Goal: Task Accomplishment & Management: Manage account settings

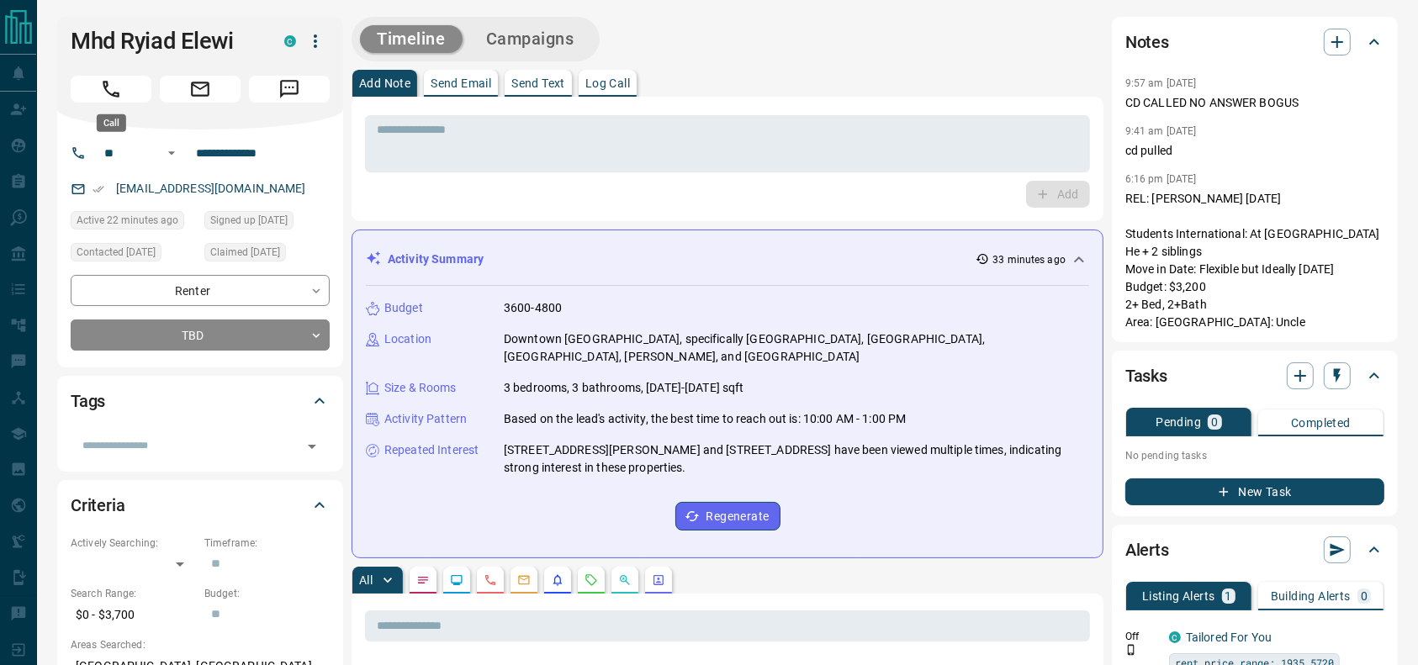
click at [107, 84] on icon "Call" at bounding box center [111, 89] width 17 height 17
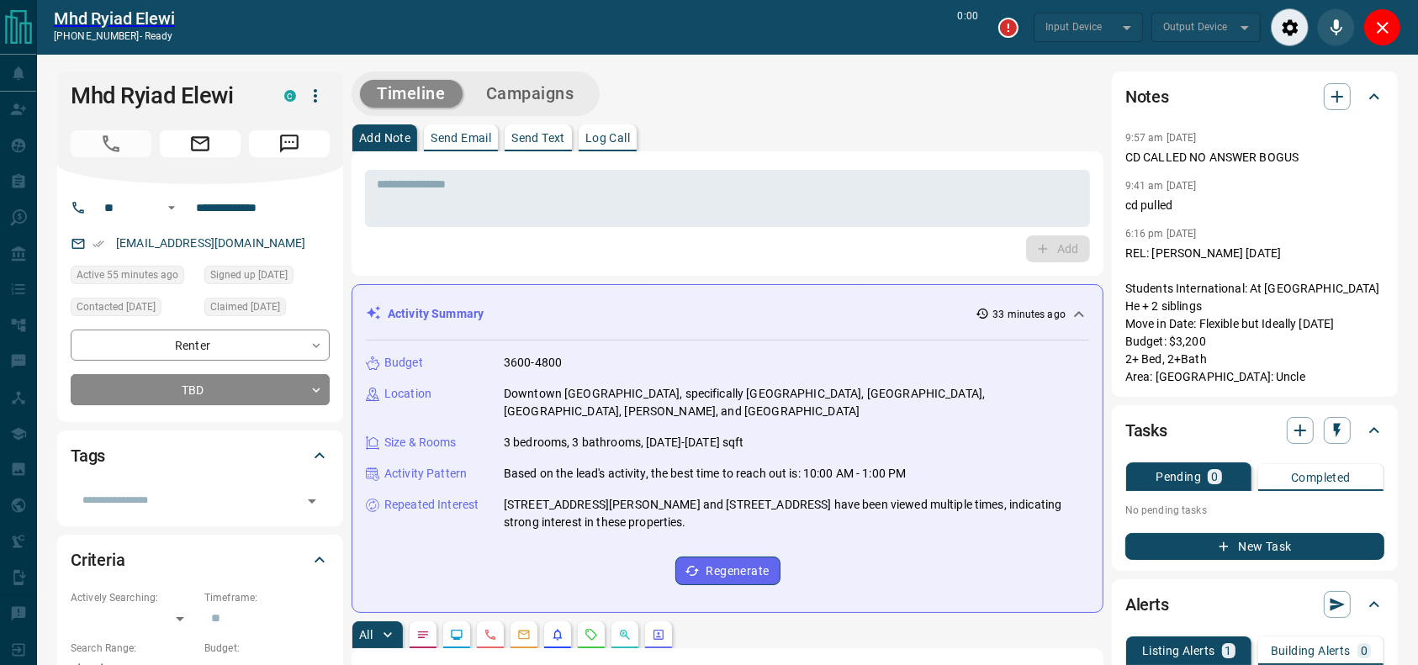
type input "*******"
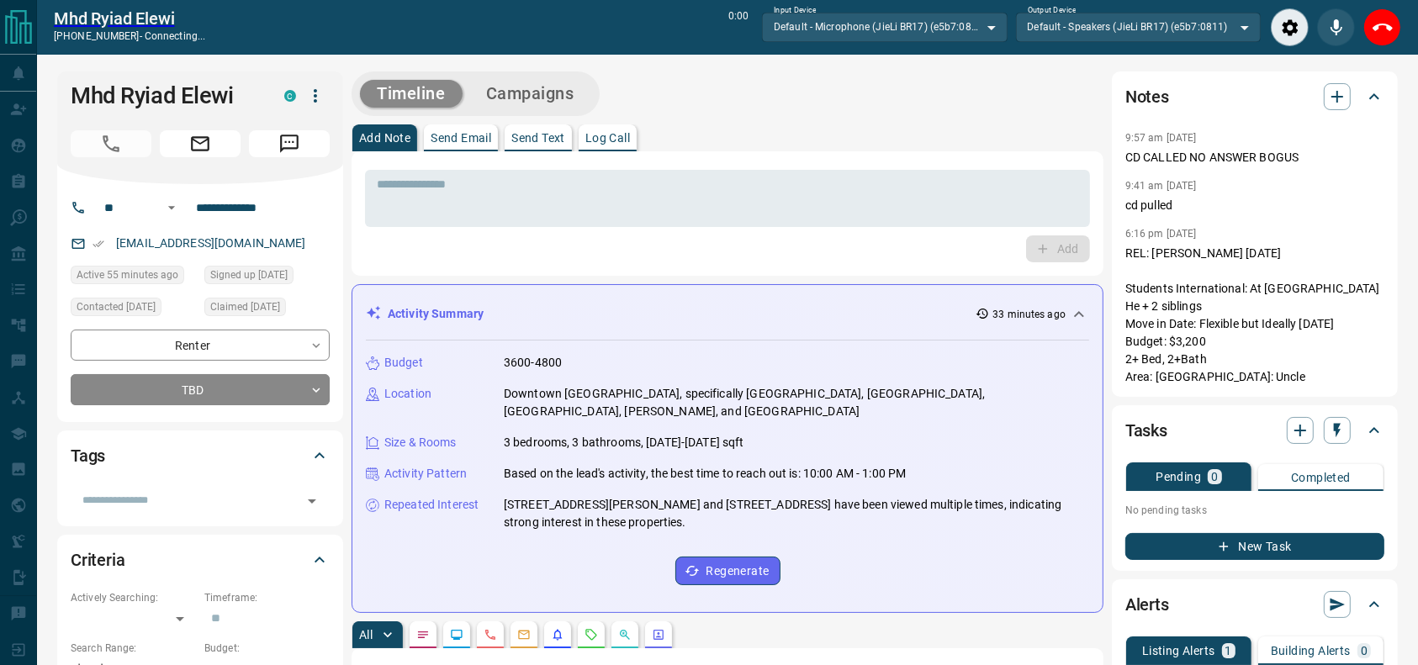
drag, startPoint x: 926, startPoint y: 164, endPoint x: 936, endPoint y: 167, distance: 10.6
click at [936, 167] on div "* ​ Add" at bounding box center [727, 213] width 752 height 124
click at [872, 151] on div "* ​ Add" at bounding box center [727, 213] width 752 height 124
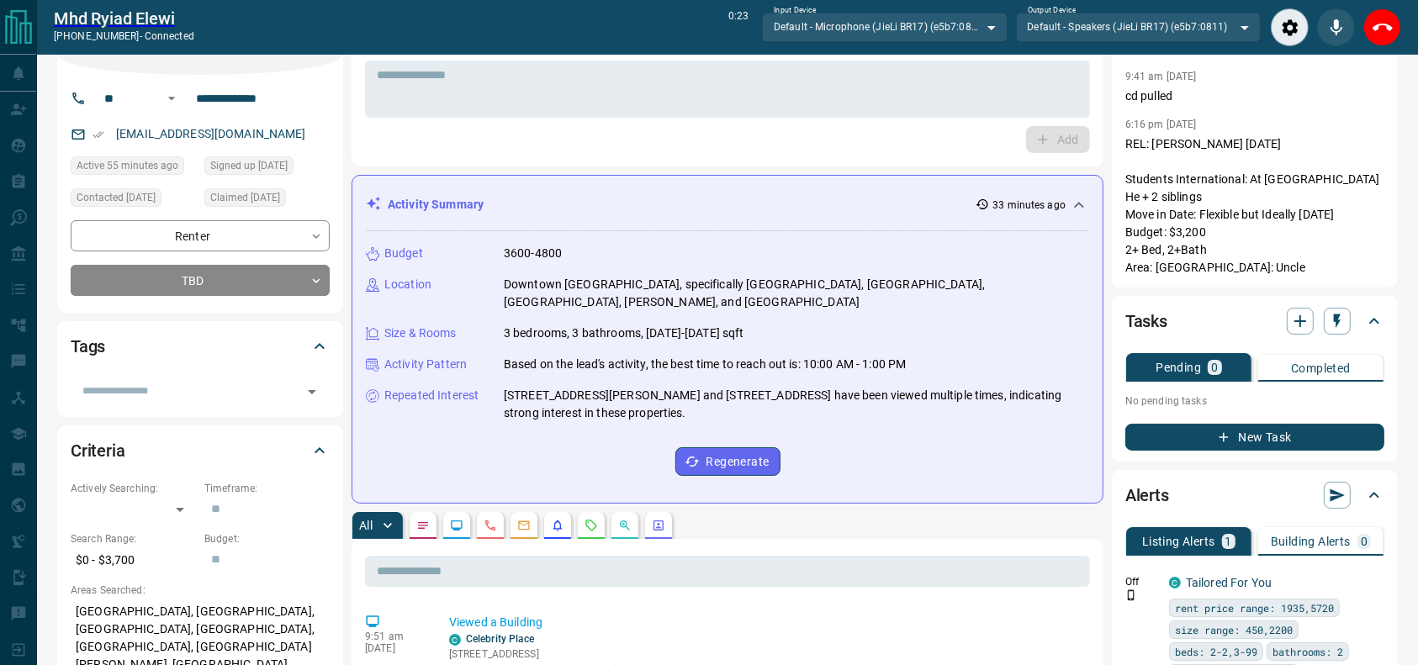
scroll to position [112, 0]
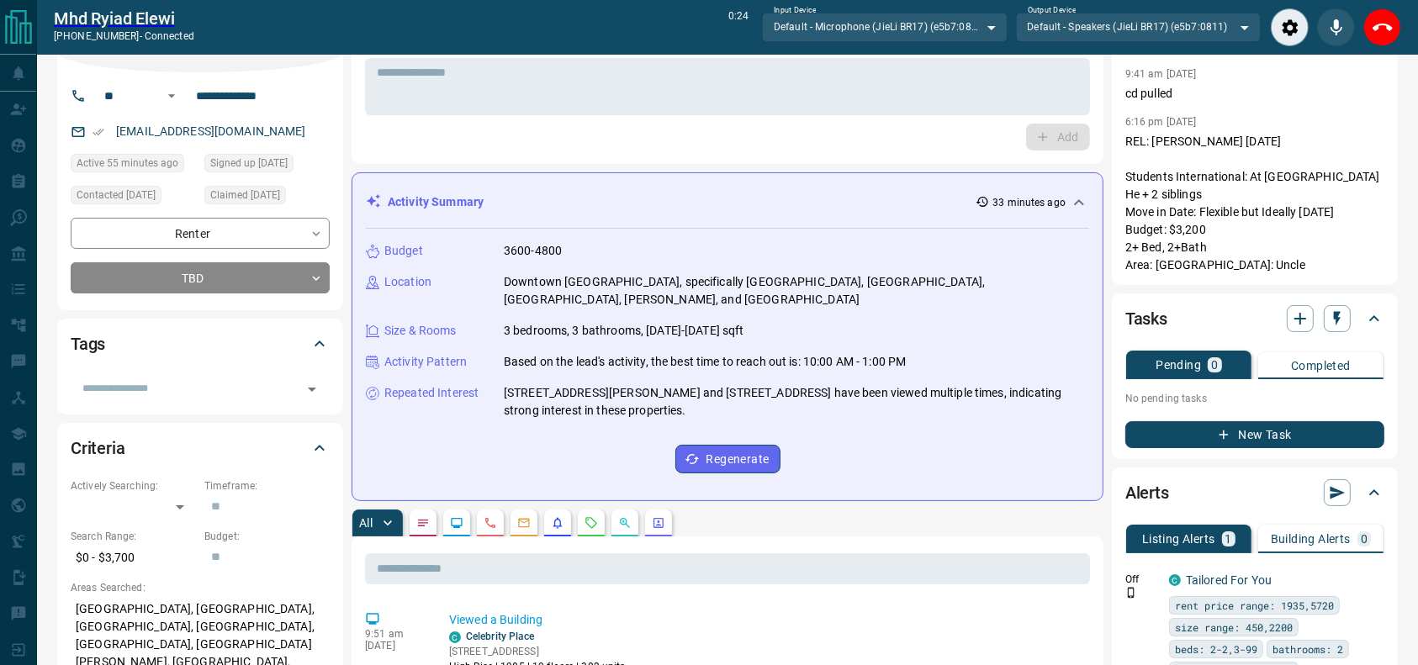
click at [576, 510] on div "All" at bounding box center [727, 523] width 752 height 27
click at [578, 510] on div "All" at bounding box center [727, 523] width 752 height 27
click at [581, 510] on button "button" at bounding box center [591, 523] width 27 height 27
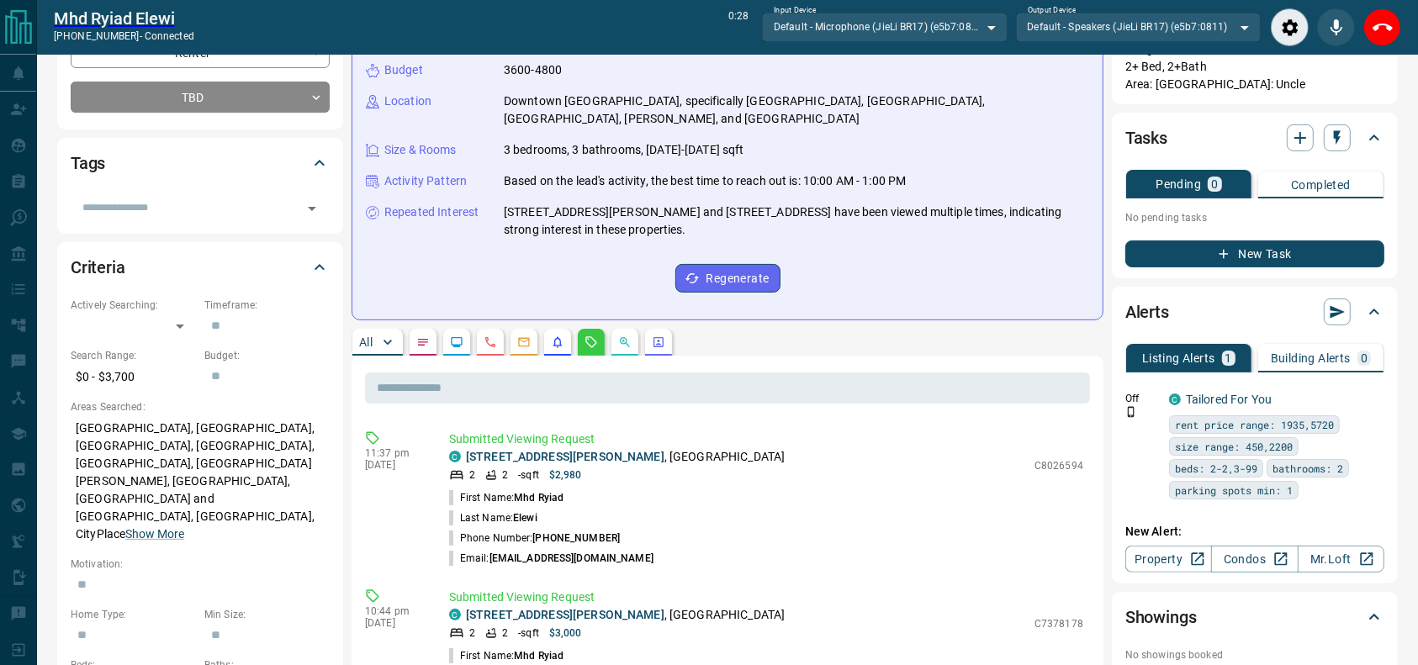
scroll to position [0, 0]
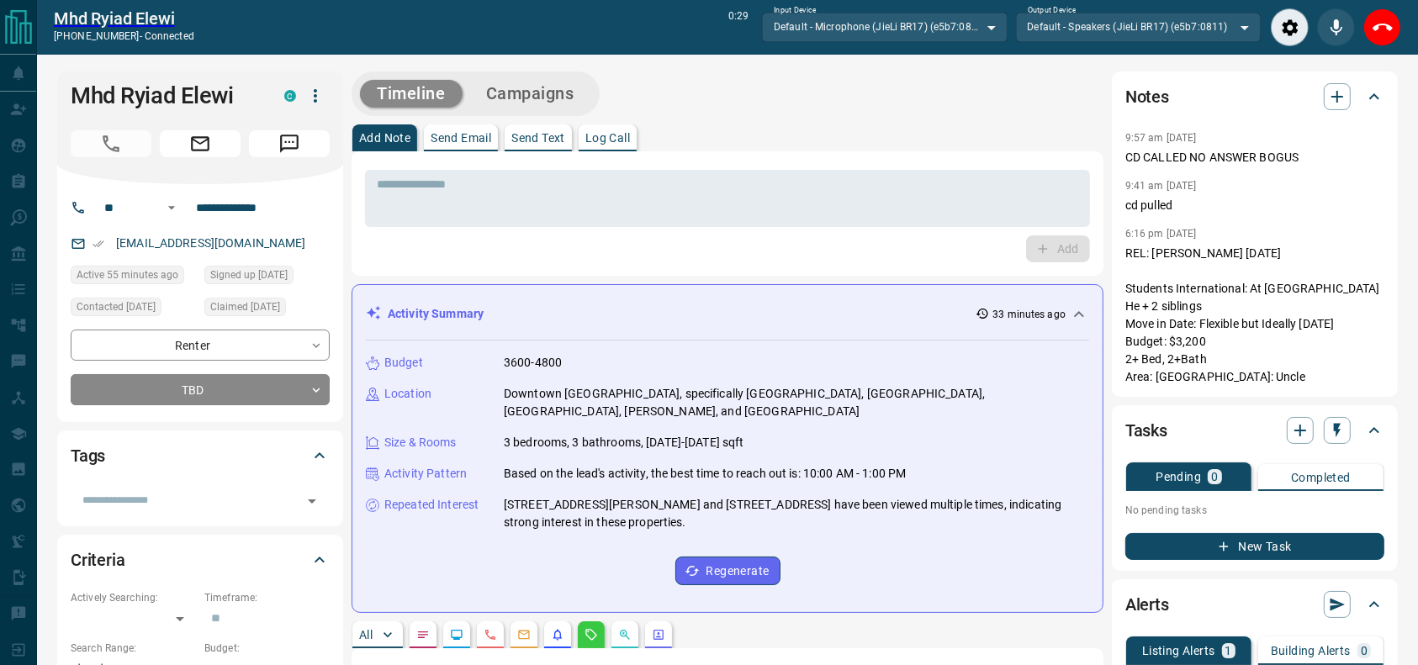
click at [717, 142] on div "Add Note Send Email Send Text Log Call" at bounding box center [727, 137] width 752 height 27
click at [721, 142] on div "Add Note Send Email Send Text Log Call" at bounding box center [727, 137] width 752 height 27
drag, startPoint x: 1372, startPoint y: 20, endPoint x: 1402, endPoint y: 0, distance: 36.4
click at [1374, 21] on icon "End Call" at bounding box center [1382, 28] width 20 height 20
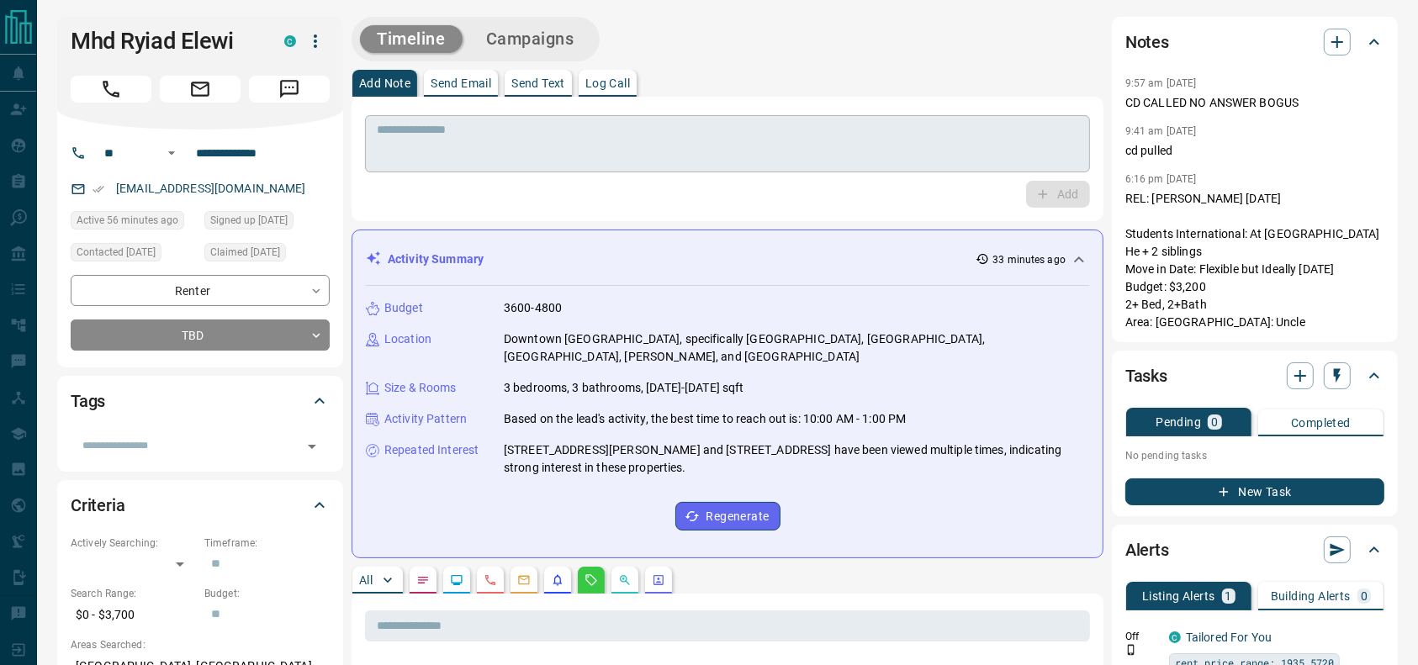
click at [803, 138] on textarea at bounding box center [727, 144] width 701 height 43
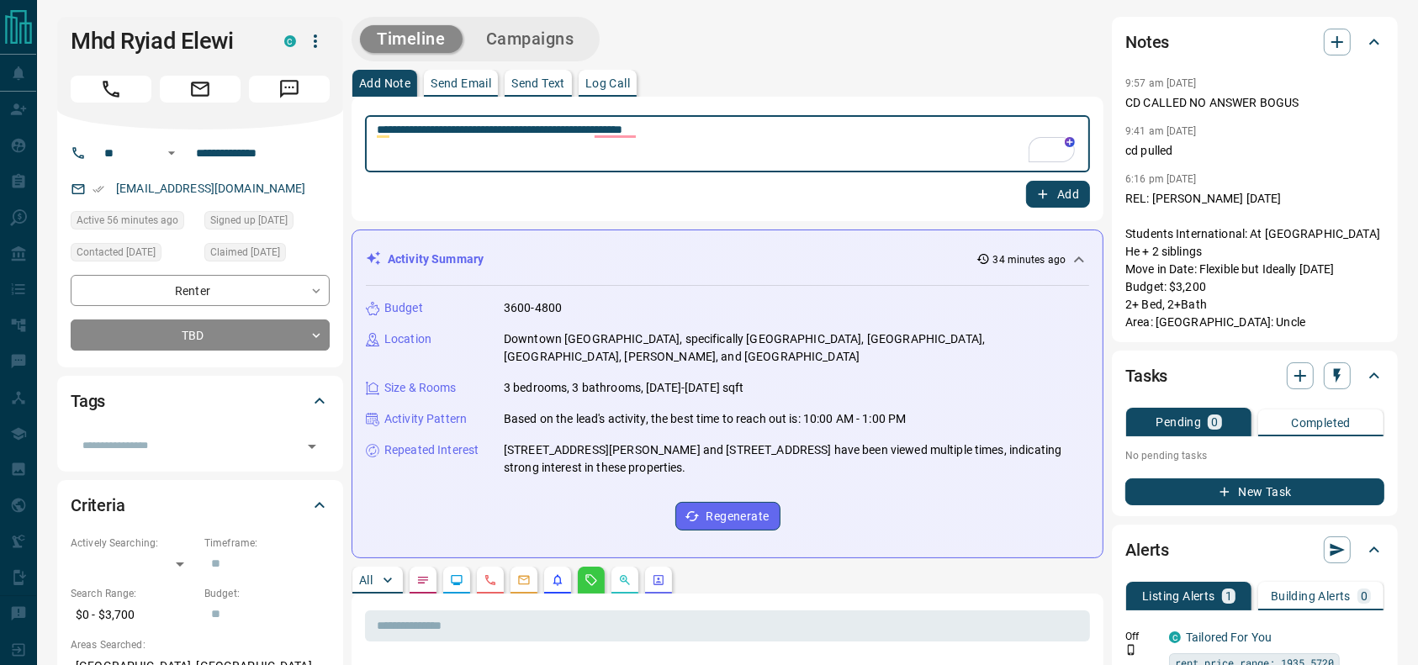
type textarea "**********"
click at [1037, 194] on icon "button" at bounding box center [1042, 194] width 15 height 15
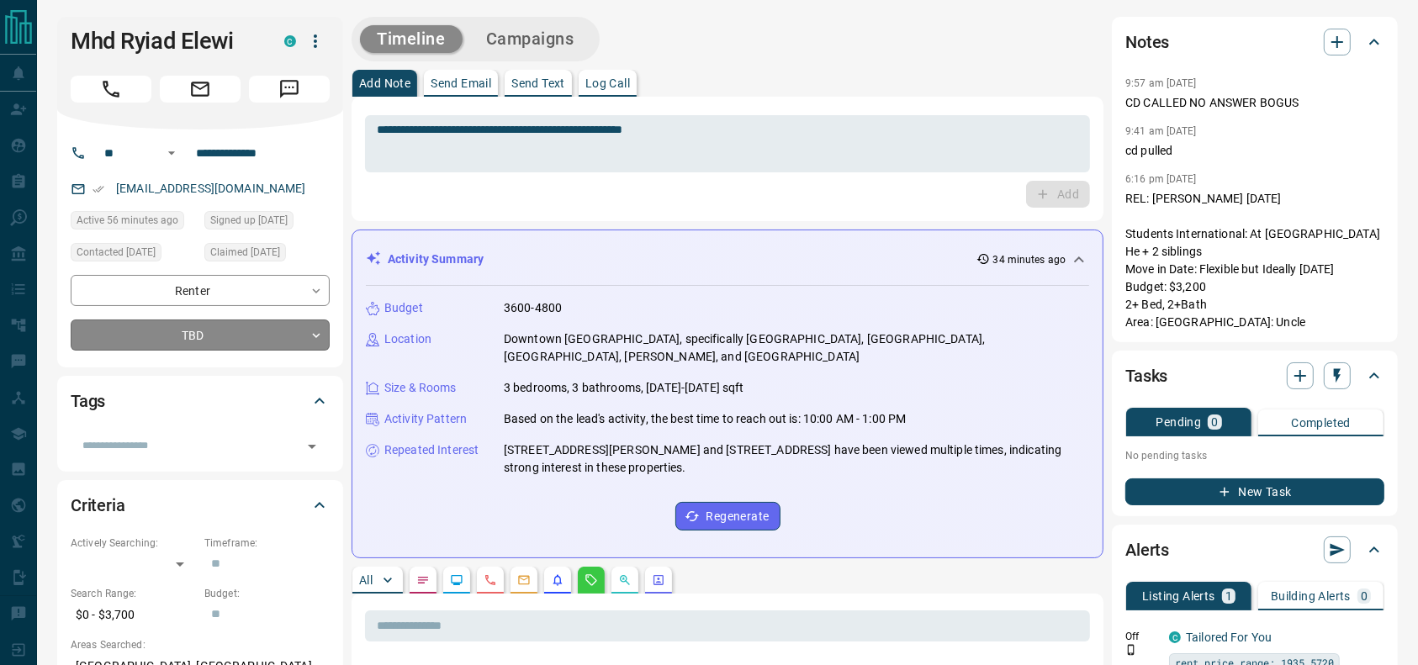
click at [156, 346] on div "**********" at bounding box center [200, 248] width 286 height 238
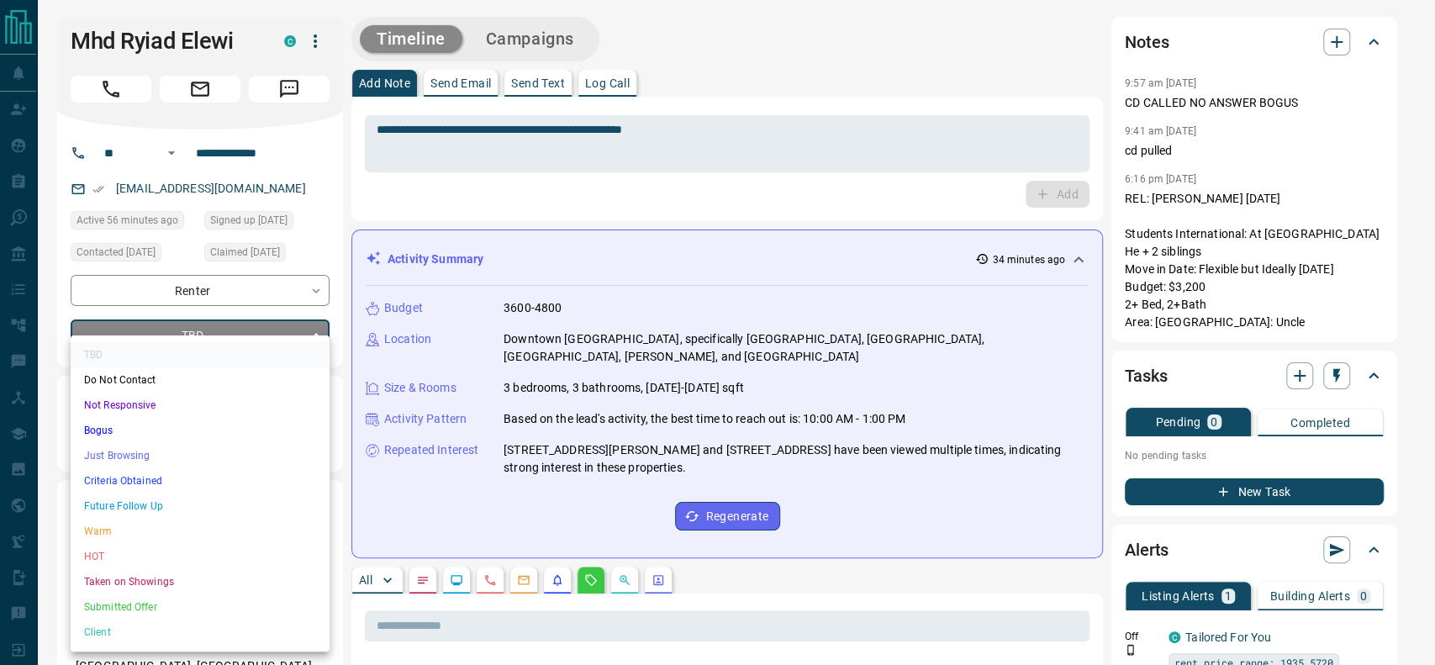
drag, startPoint x: 143, startPoint y: 535, endPoint x: 135, endPoint y: 499, distance: 36.9
click at [135, 497] on ul "TBD Do Not Contact Not Responsive Bogus Just Browsing Criteria Obtained Future …" at bounding box center [200, 493] width 259 height 316
click at [135, 499] on li "Future Follow Up" at bounding box center [200, 506] width 259 height 25
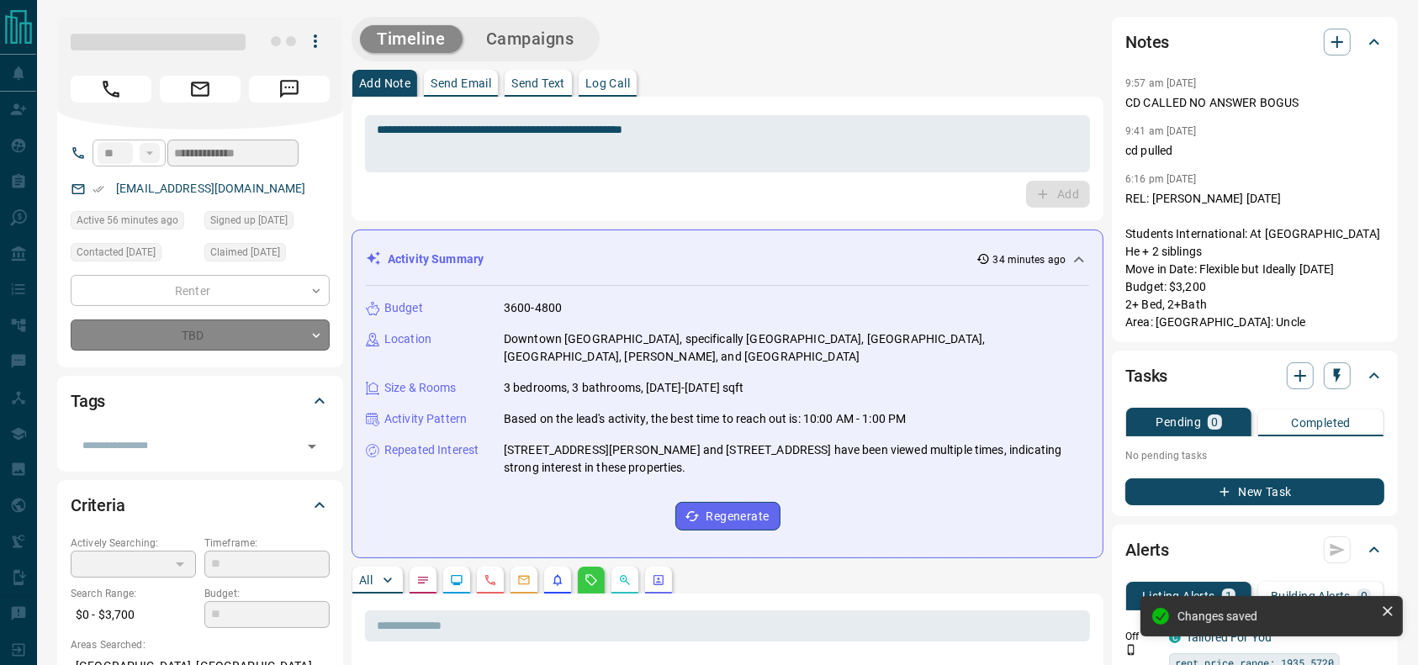
type input "*"
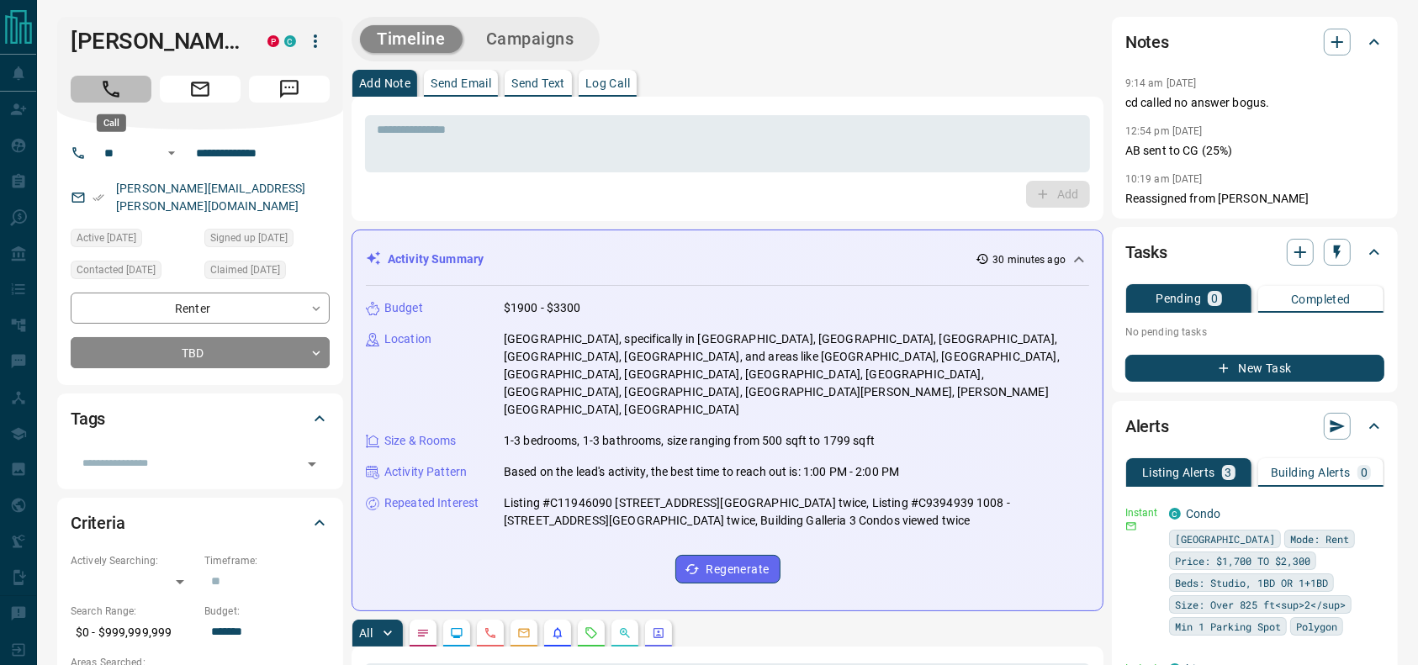
click at [129, 76] on button "Call" at bounding box center [111, 89] width 81 height 27
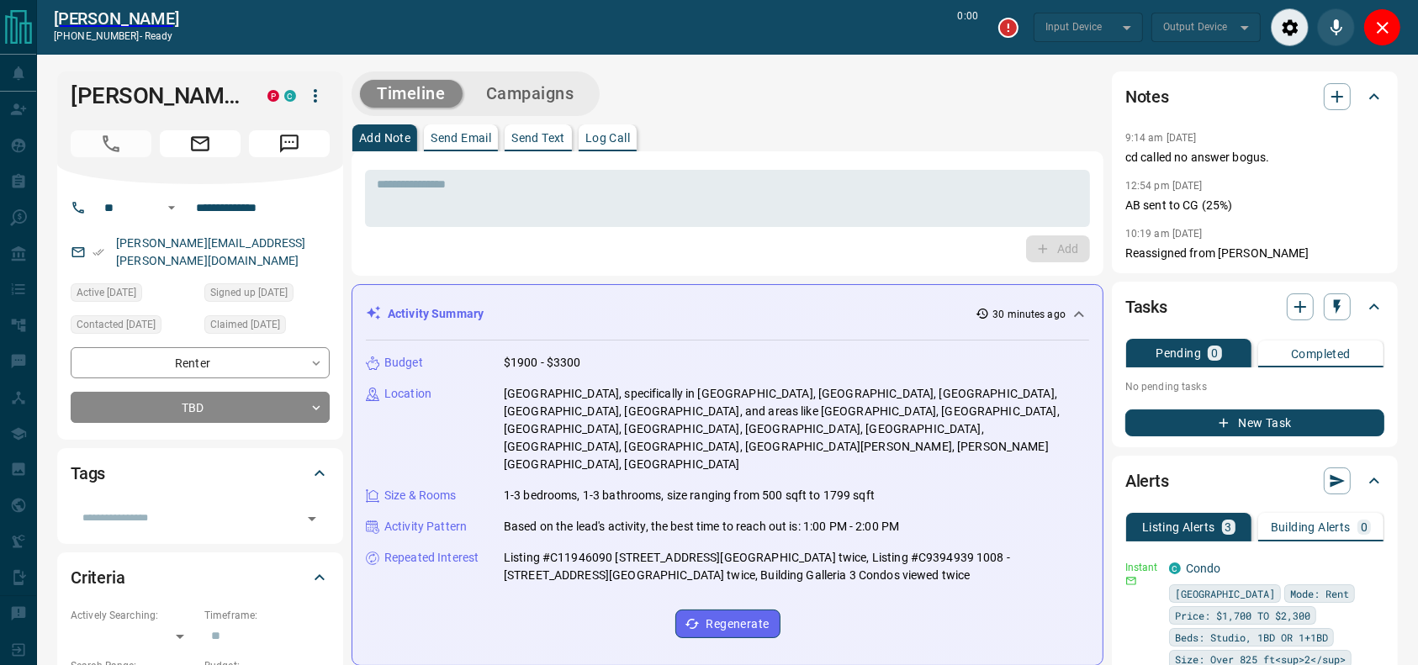
type input "*******"
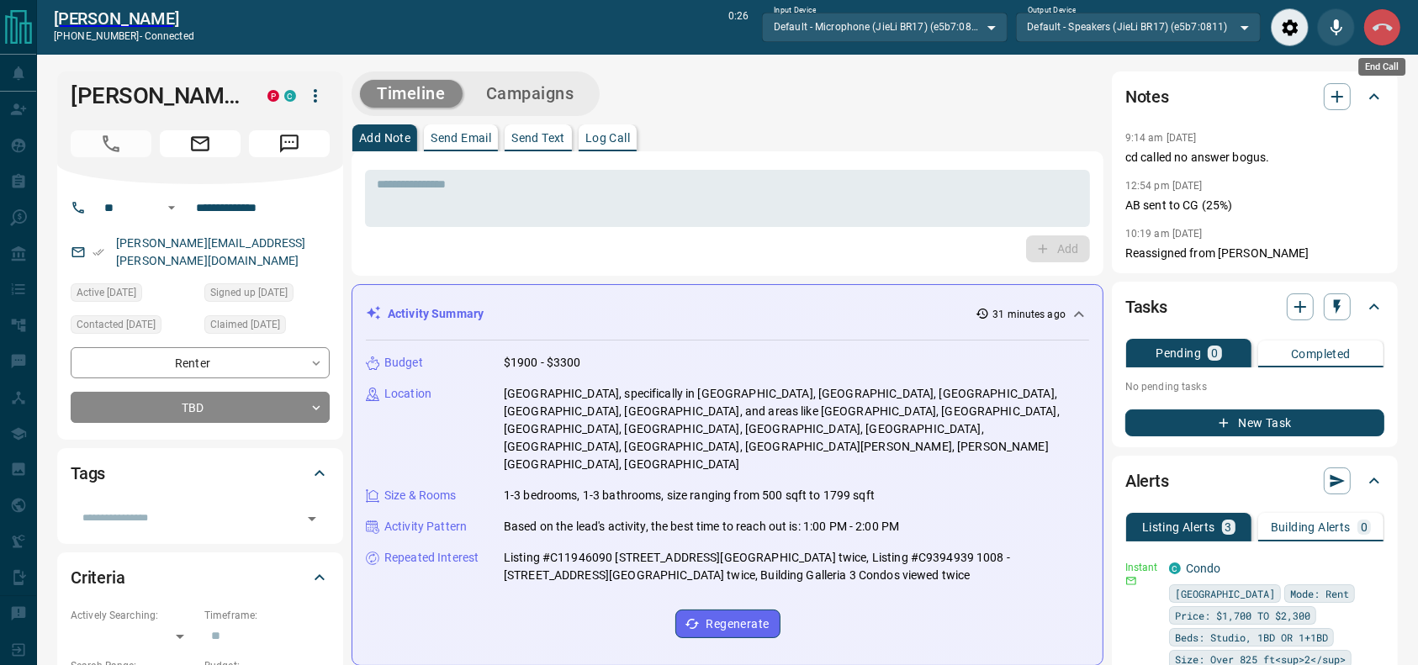
click at [1392, 42] on button "End Call" at bounding box center [1382, 27] width 38 height 38
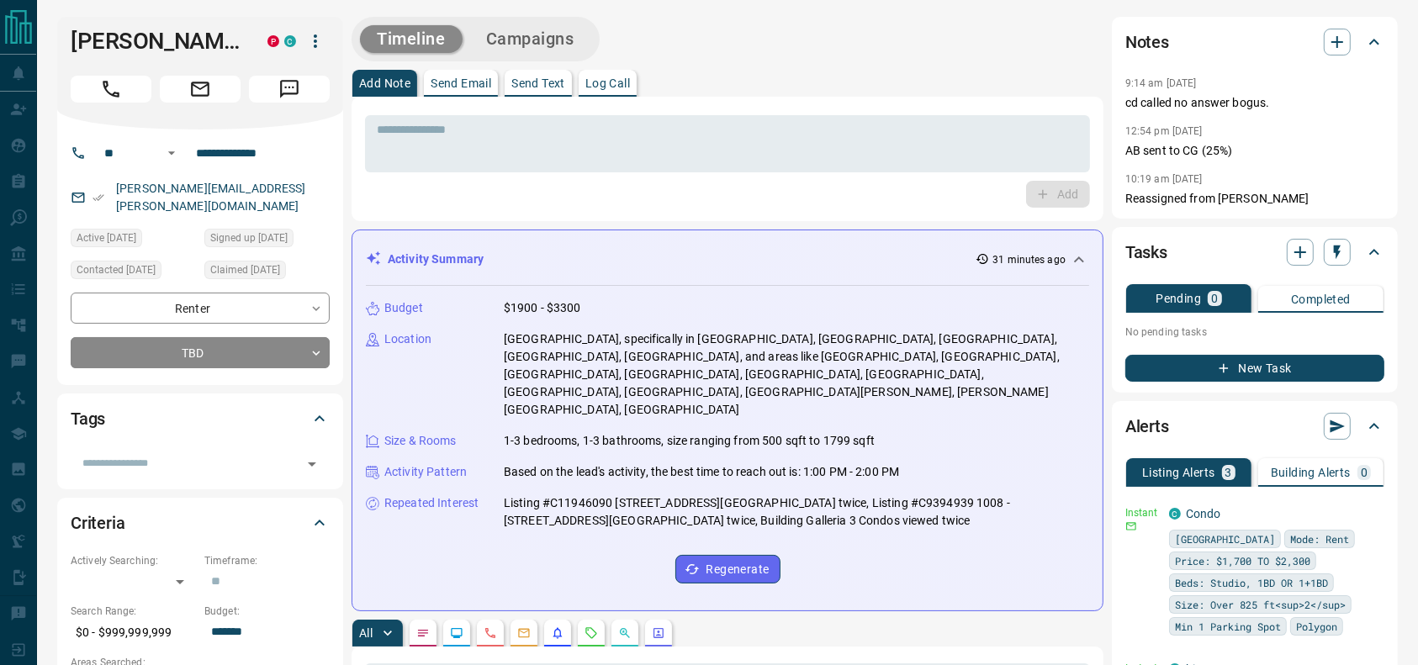
click at [915, 111] on div "* ​ Add" at bounding box center [727, 159] width 752 height 124
click at [897, 140] on div "* ​" at bounding box center [727, 143] width 725 height 57
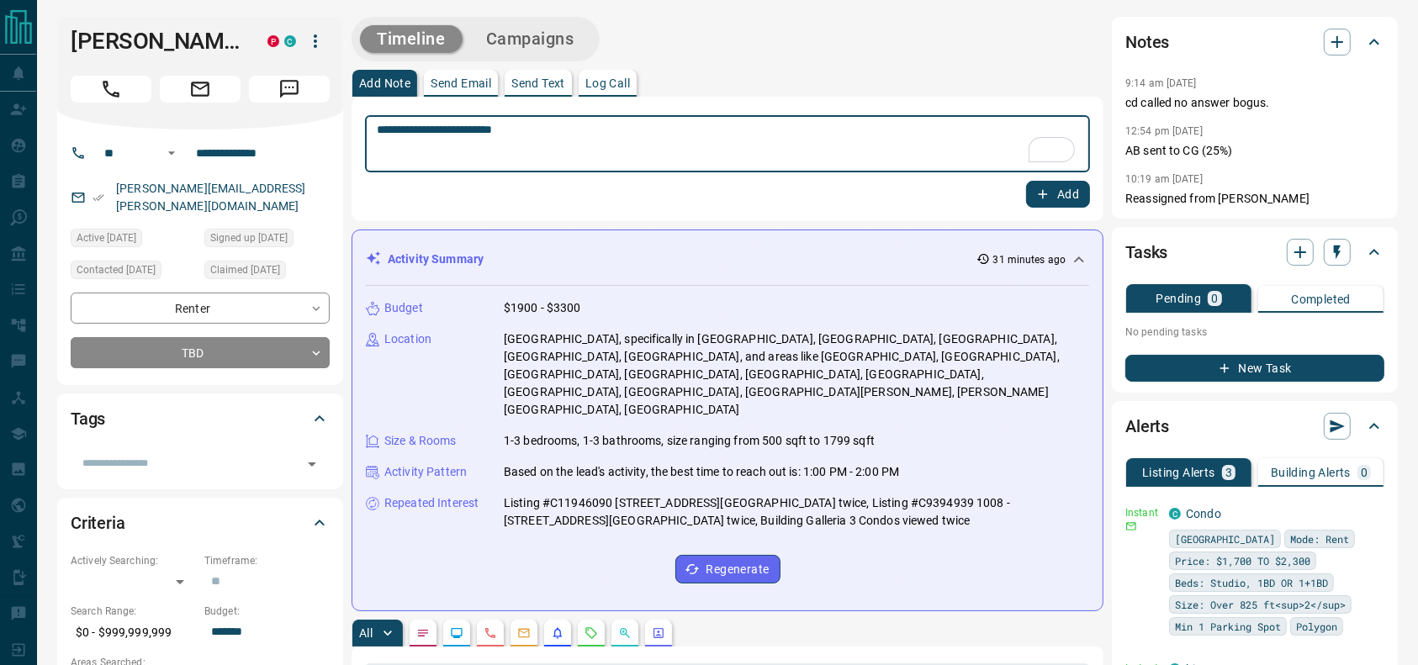
type textarea "**********"
click at [1048, 196] on icon "button" at bounding box center [1042, 194] width 15 height 15
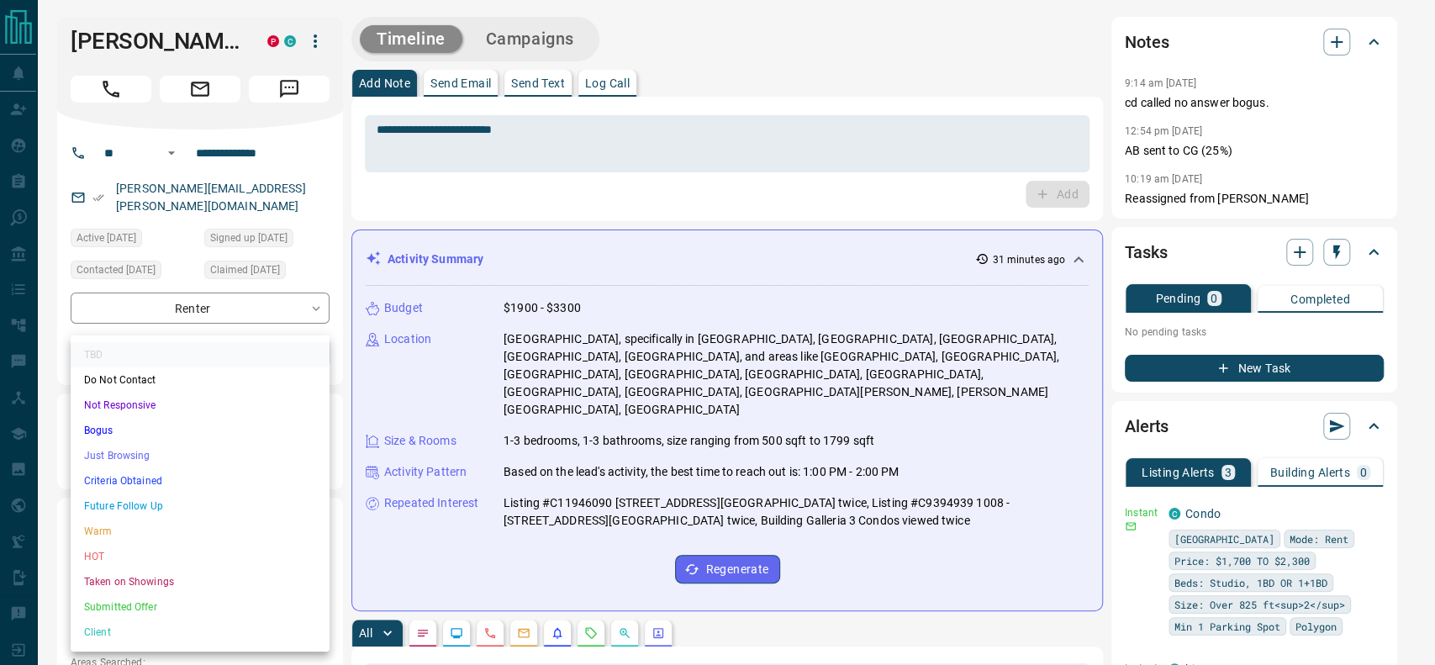
click at [123, 489] on li "Criteria Obtained" at bounding box center [200, 480] width 259 height 25
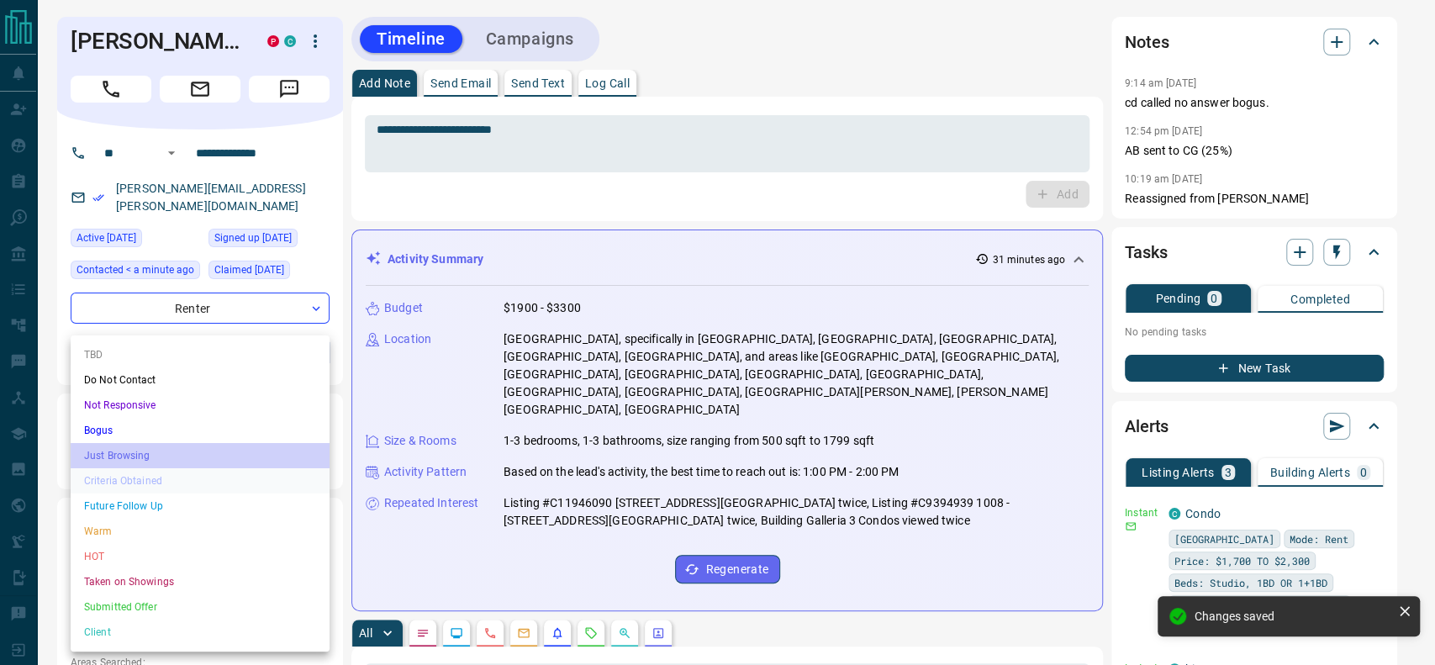
click at [128, 467] on li "Just Browsing" at bounding box center [200, 455] width 259 height 25
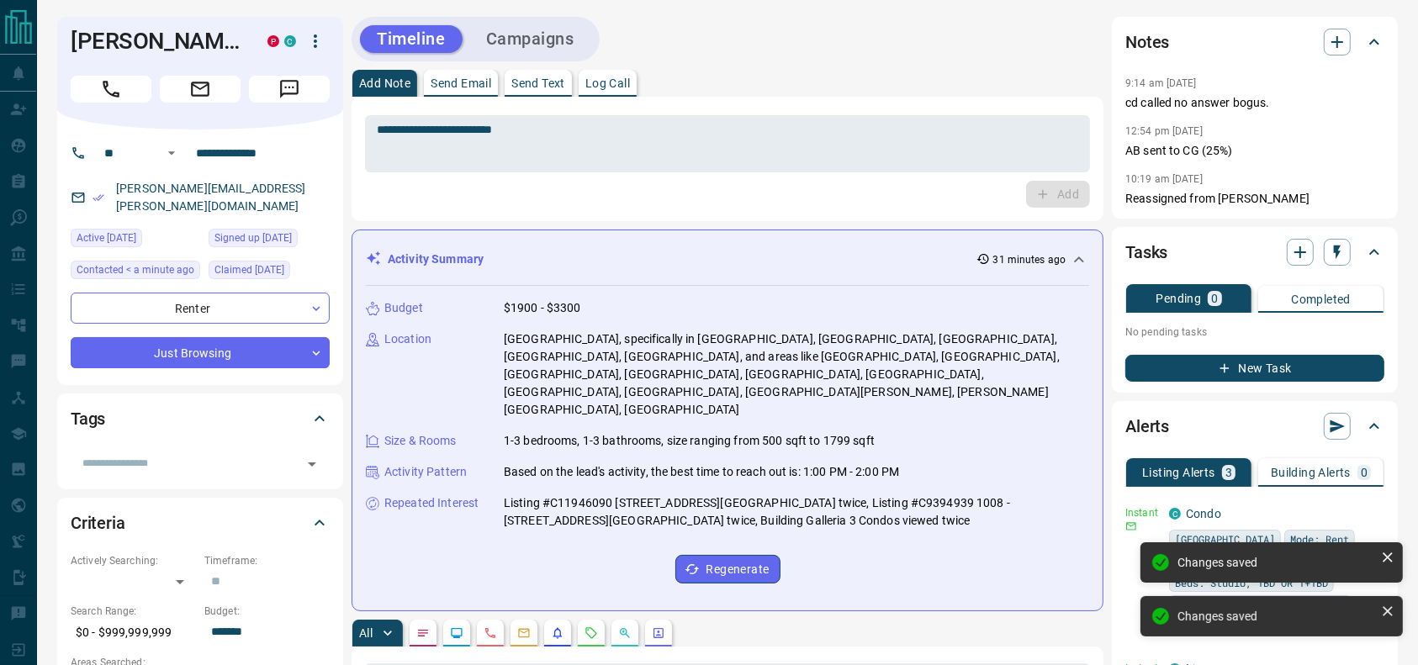
type input "*"
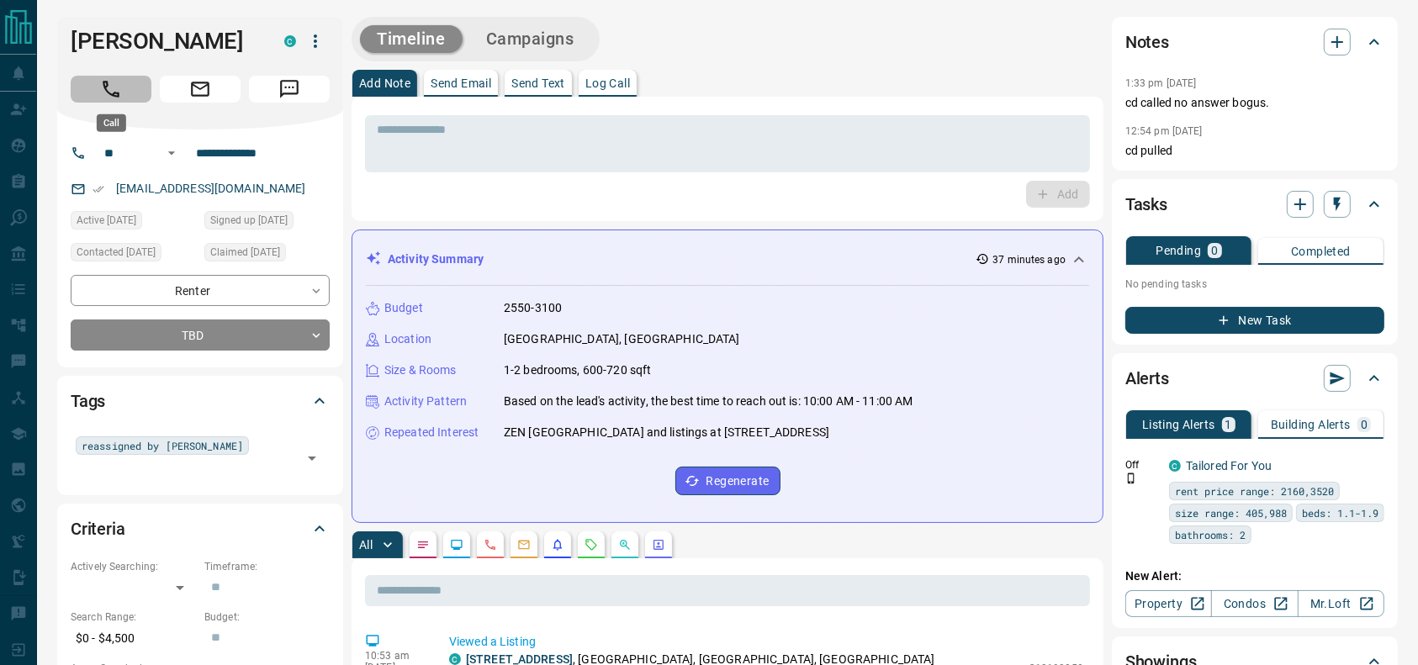
click at [98, 90] on button "Call" at bounding box center [111, 89] width 81 height 27
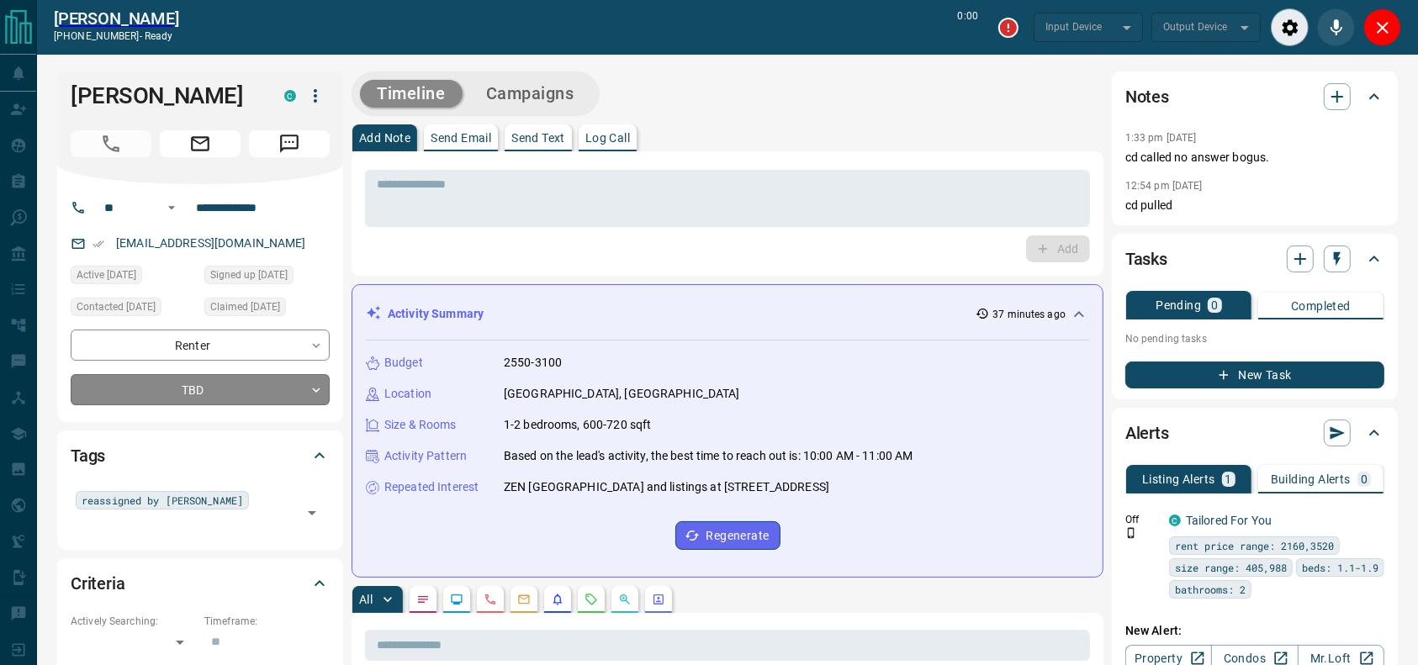
click at [214, 374] on div "**********" at bounding box center [200, 368] width 259 height 76
type input "*******"
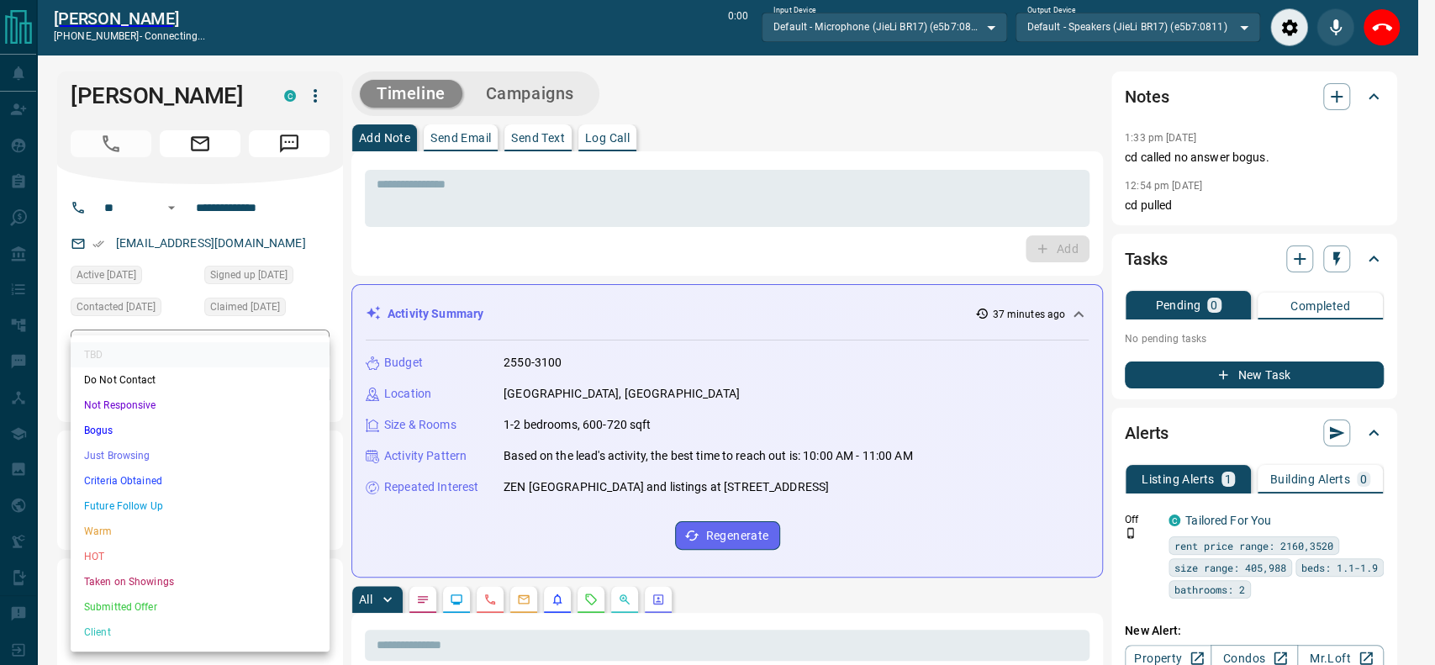
click at [150, 474] on li "Criteria Obtained" at bounding box center [200, 480] width 259 height 25
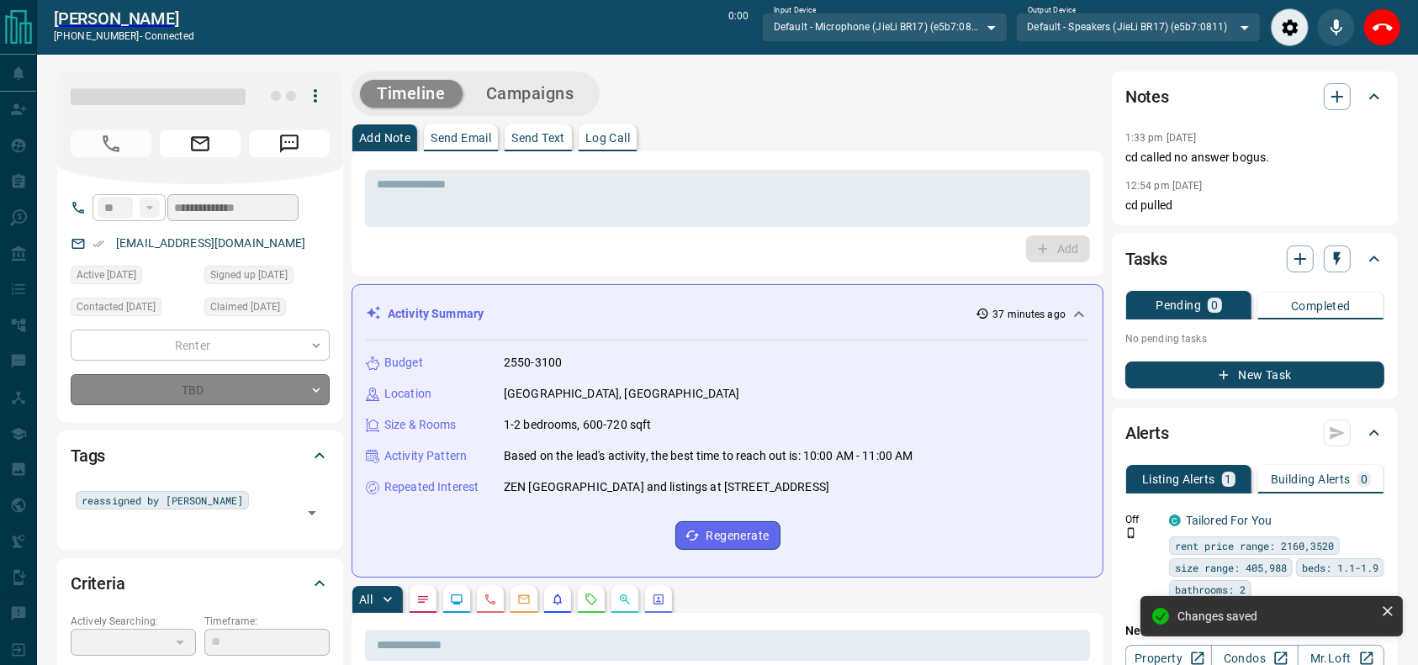
type input "*"
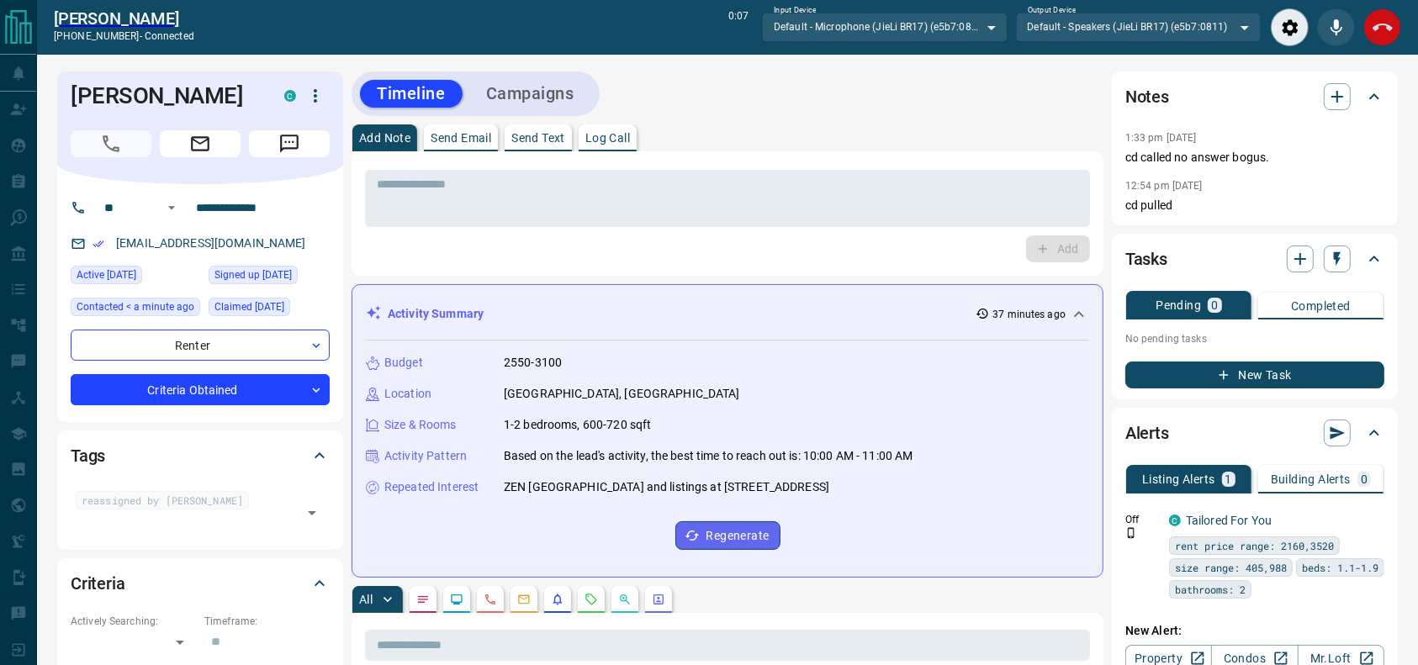
click at [1393, 30] on button "End Call" at bounding box center [1382, 27] width 38 height 38
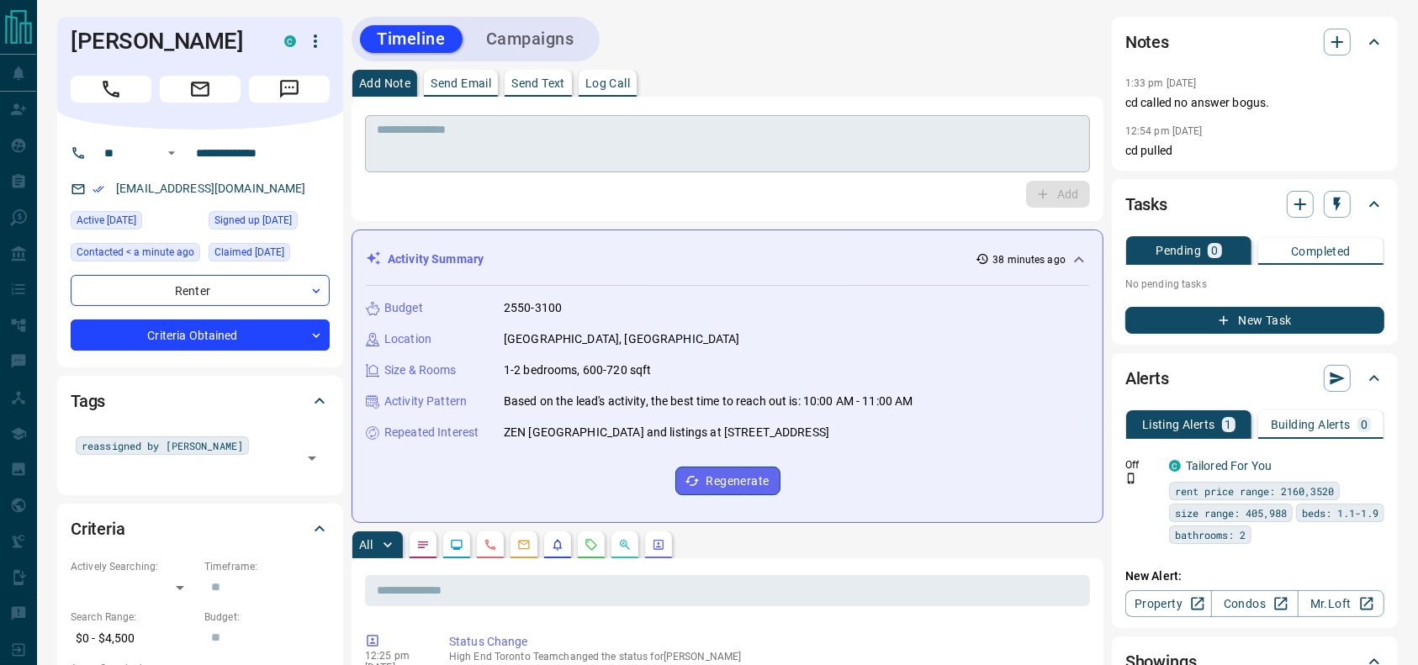
click at [794, 168] on div "* ​" at bounding box center [727, 143] width 725 height 57
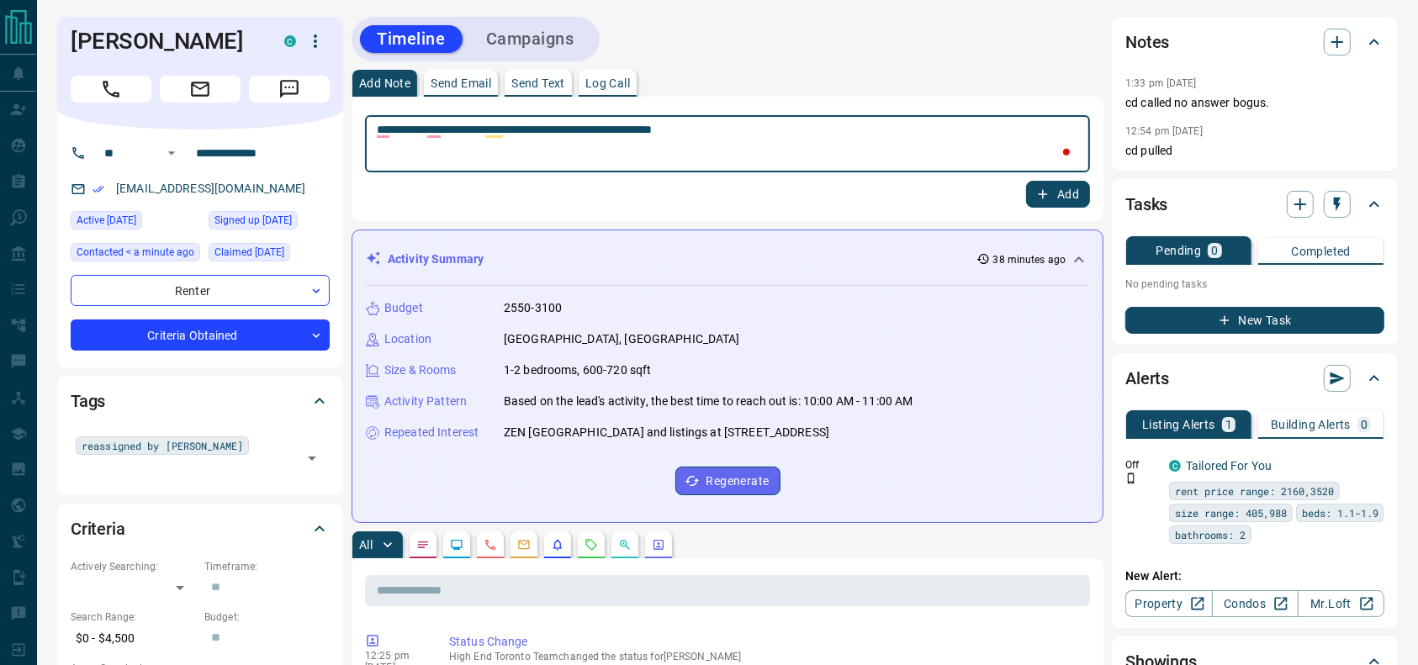
type textarea "**********"
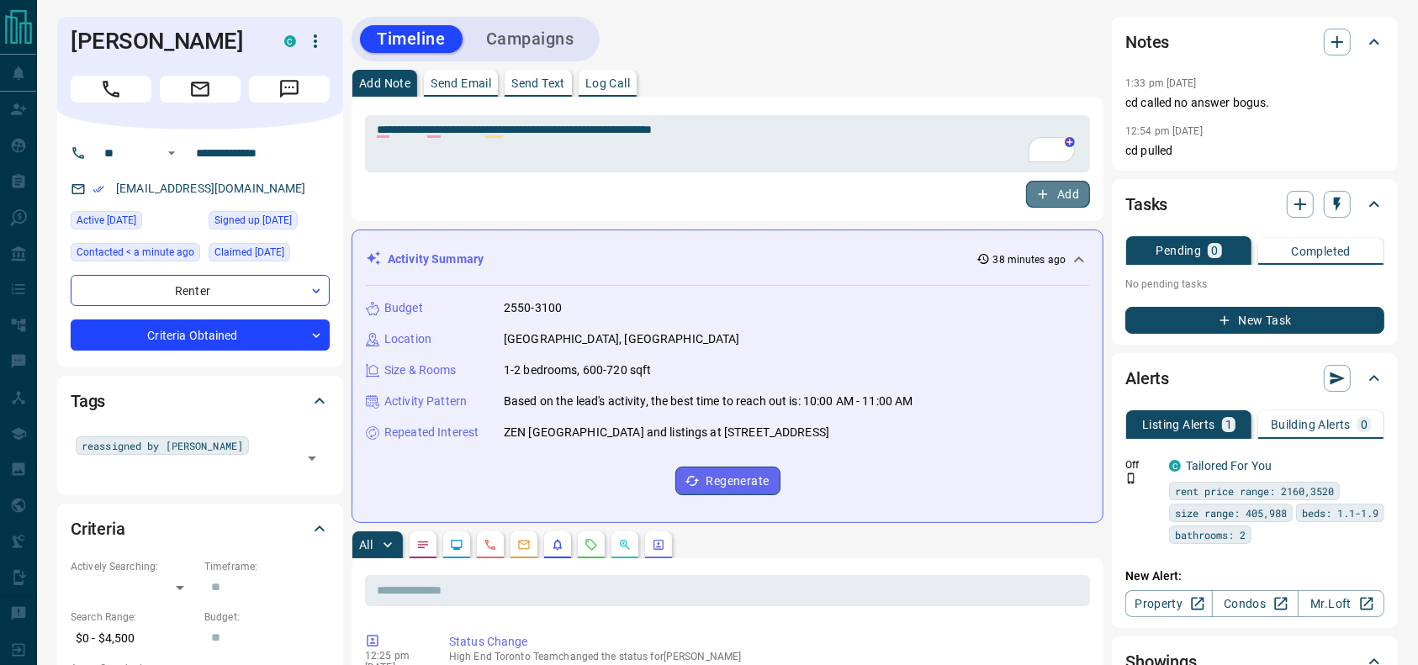
click at [1047, 196] on icon "button" at bounding box center [1042, 194] width 15 height 15
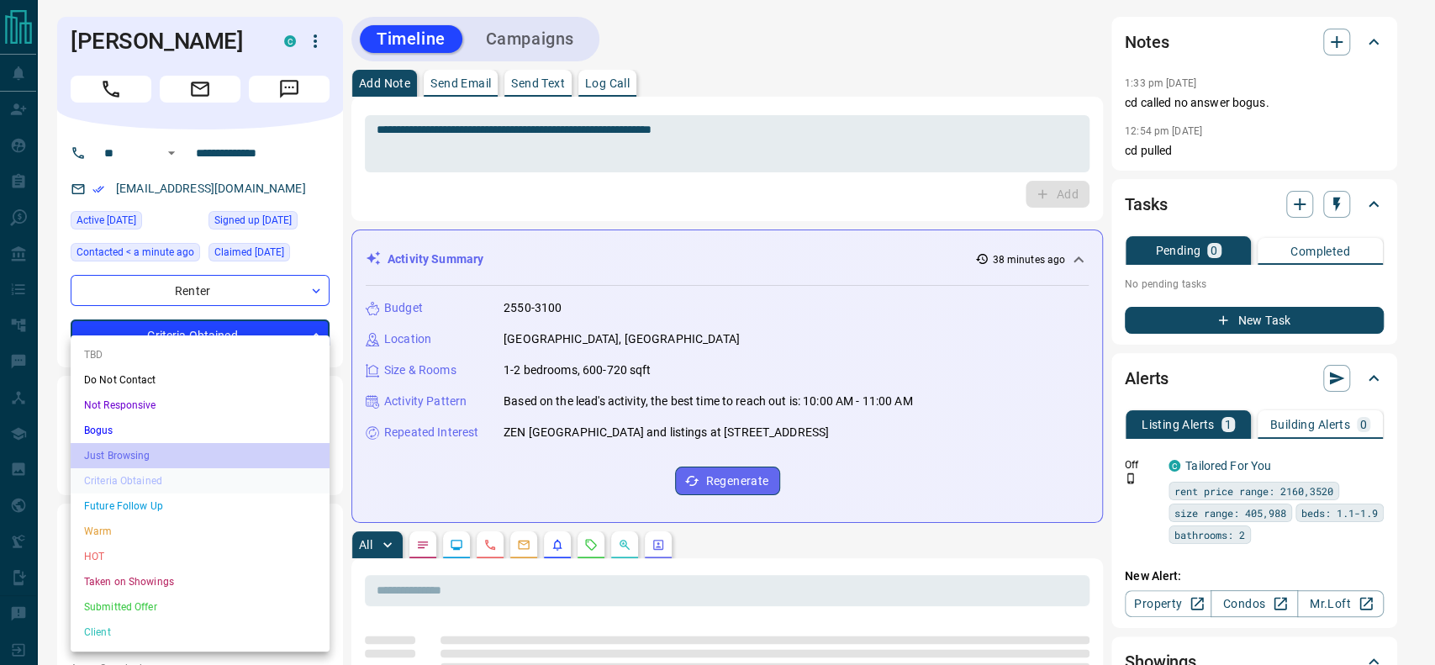
click at [206, 461] on li "Just Browsing" at bounding box center [200, 455] width 259 height 25
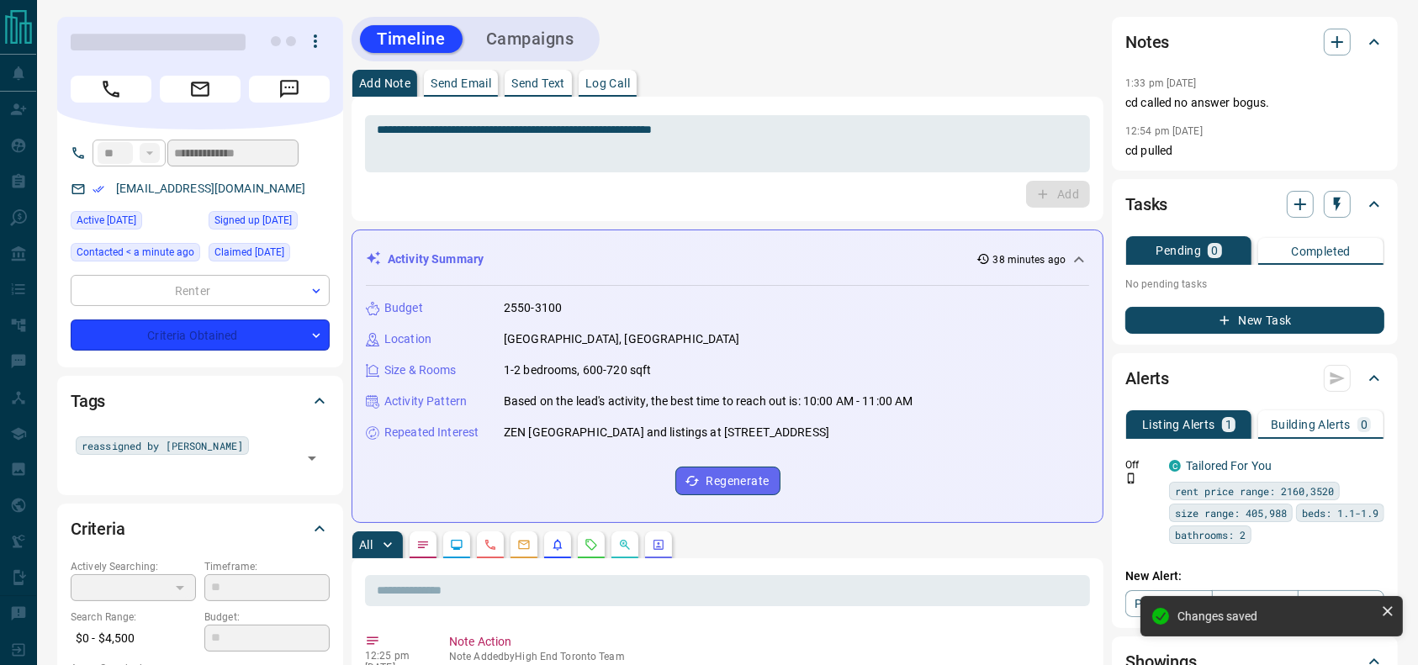
click at [538, 36] on button "Campaigns" at bounding box center [530, 39] width 122 height 28
type input "*"
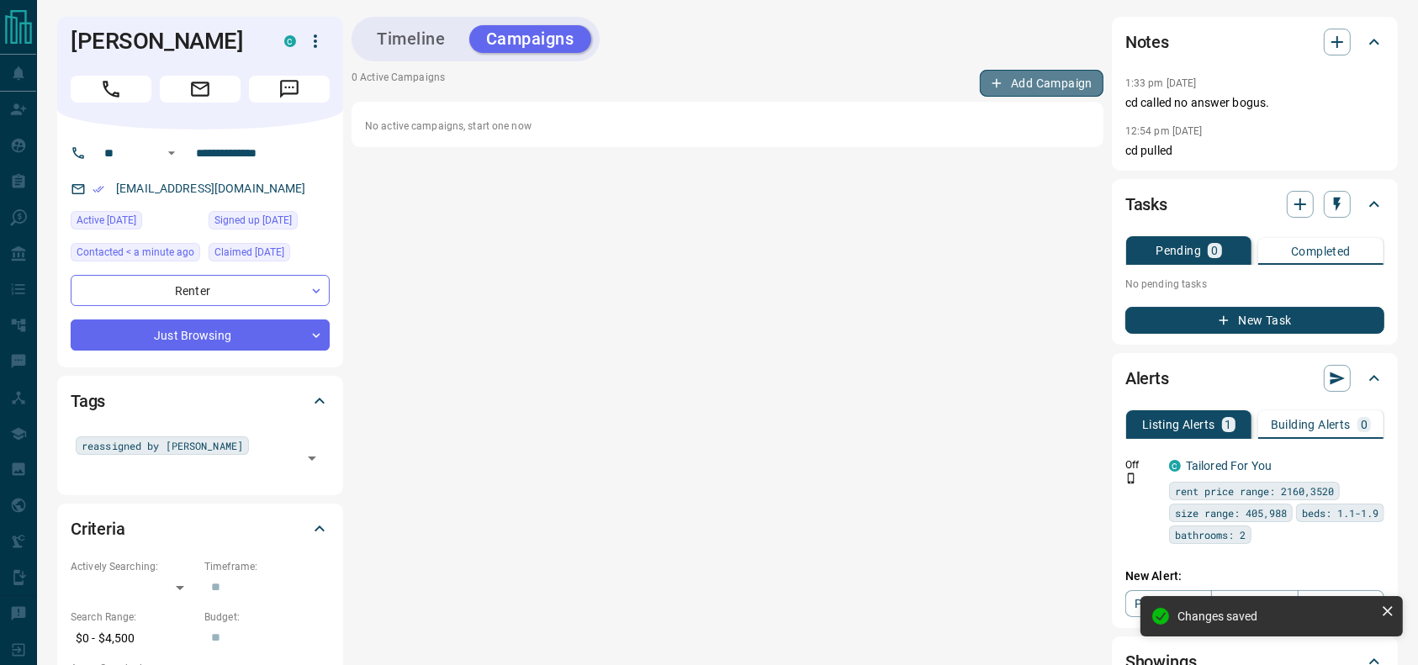
click at [1063, 91] on button "Add Campaign" at bounding box center [1042, 83] width 124 height 27
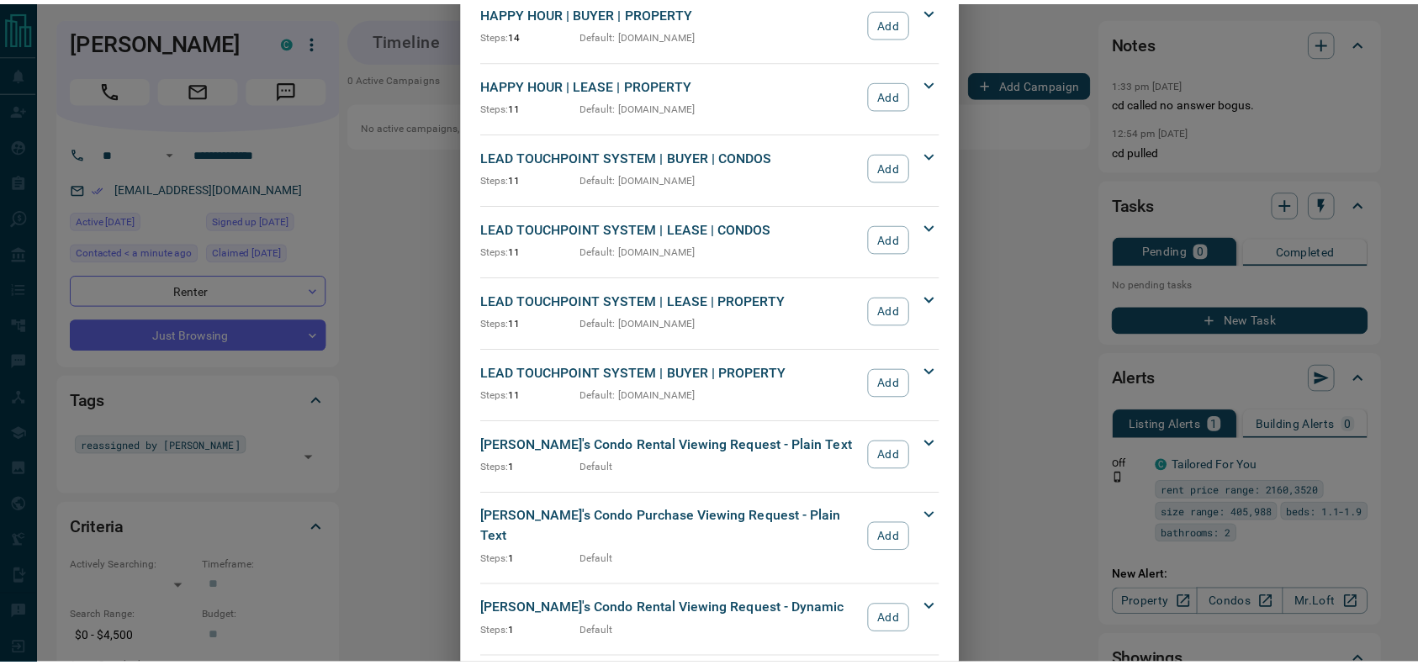
scroll to position [458, 0]
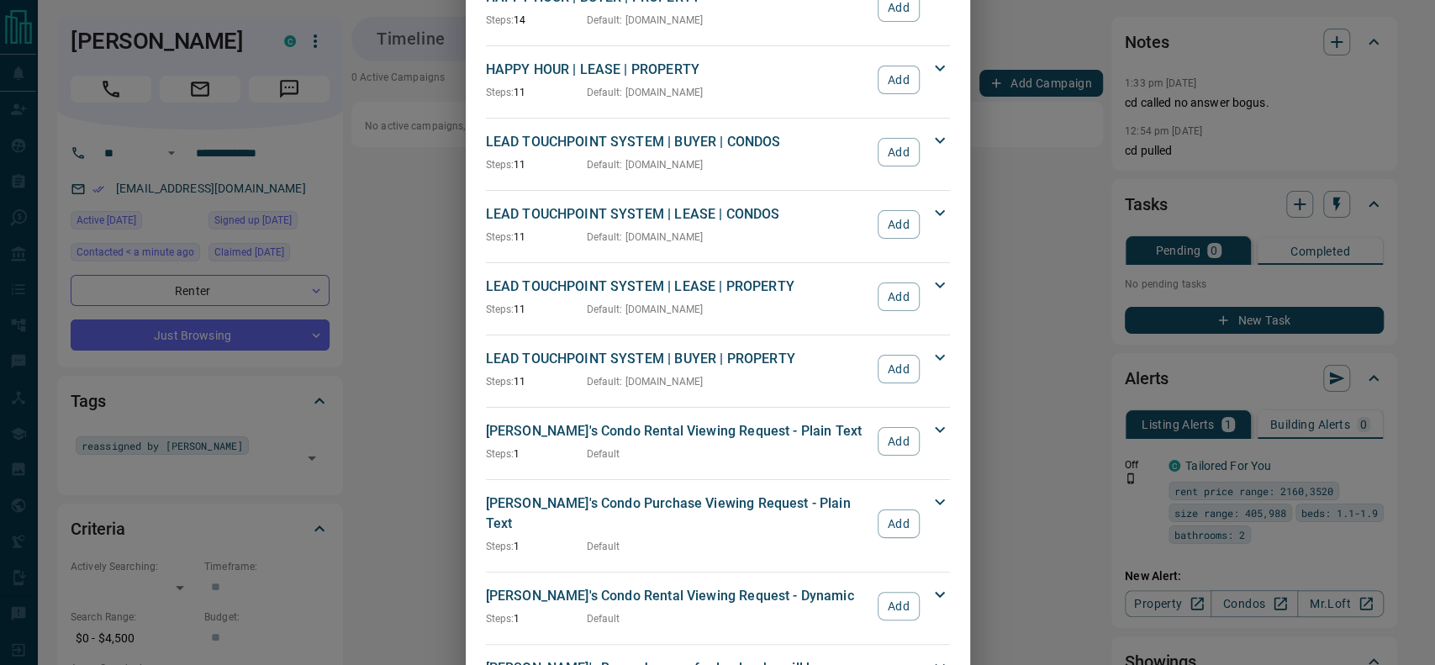
click at [903, 201] on div "LEAD TOUCHPOINT SYSTEM | LEASE | CONDOS Steps: 11 Default : condos.ca Add" at bounding box center [718, 224] width 464 height 47
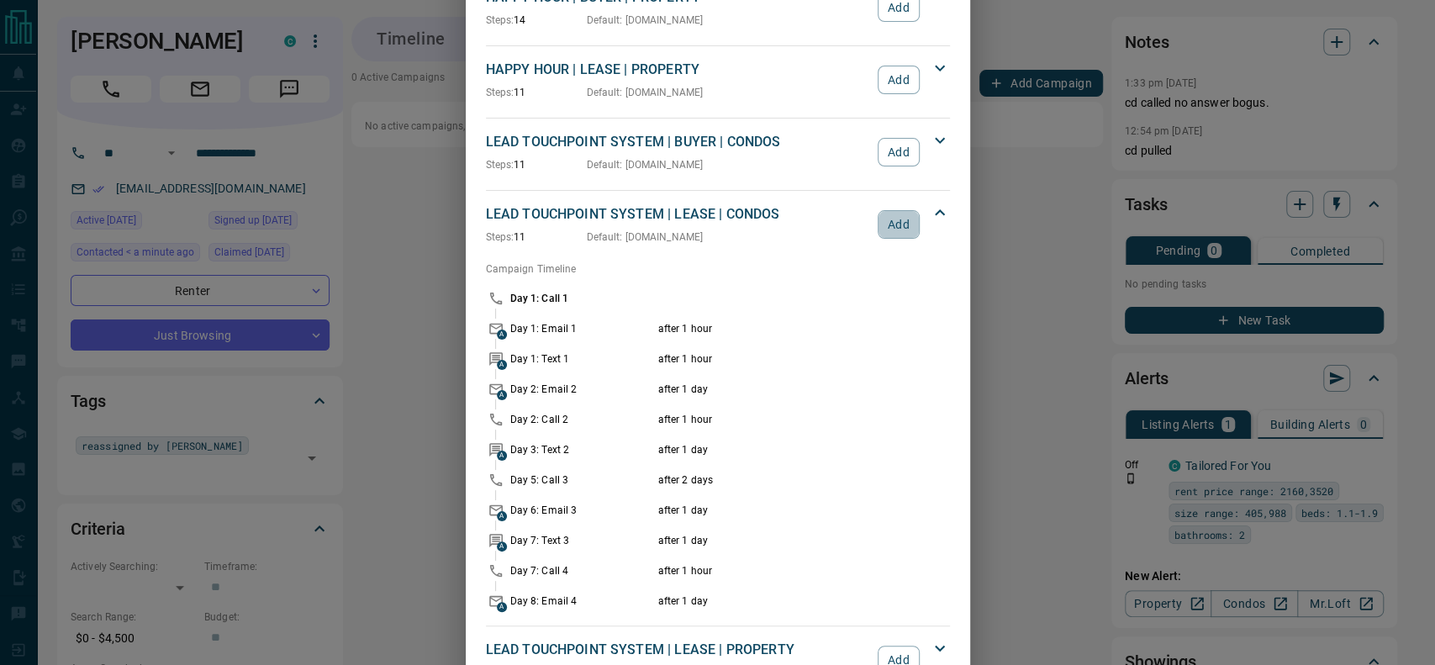
click at [888, 224] on button "Add" at bounding box center [898, 224] width 41 height 29
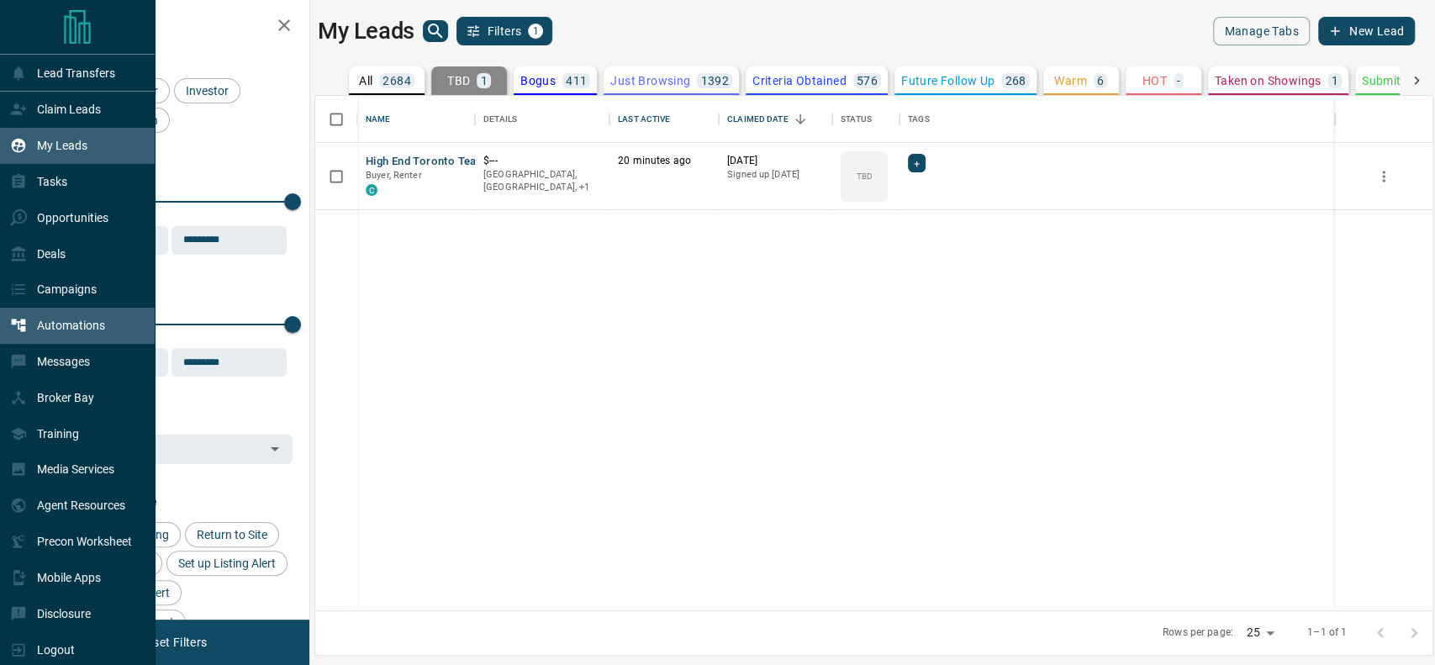
scroll to position [14, 0]
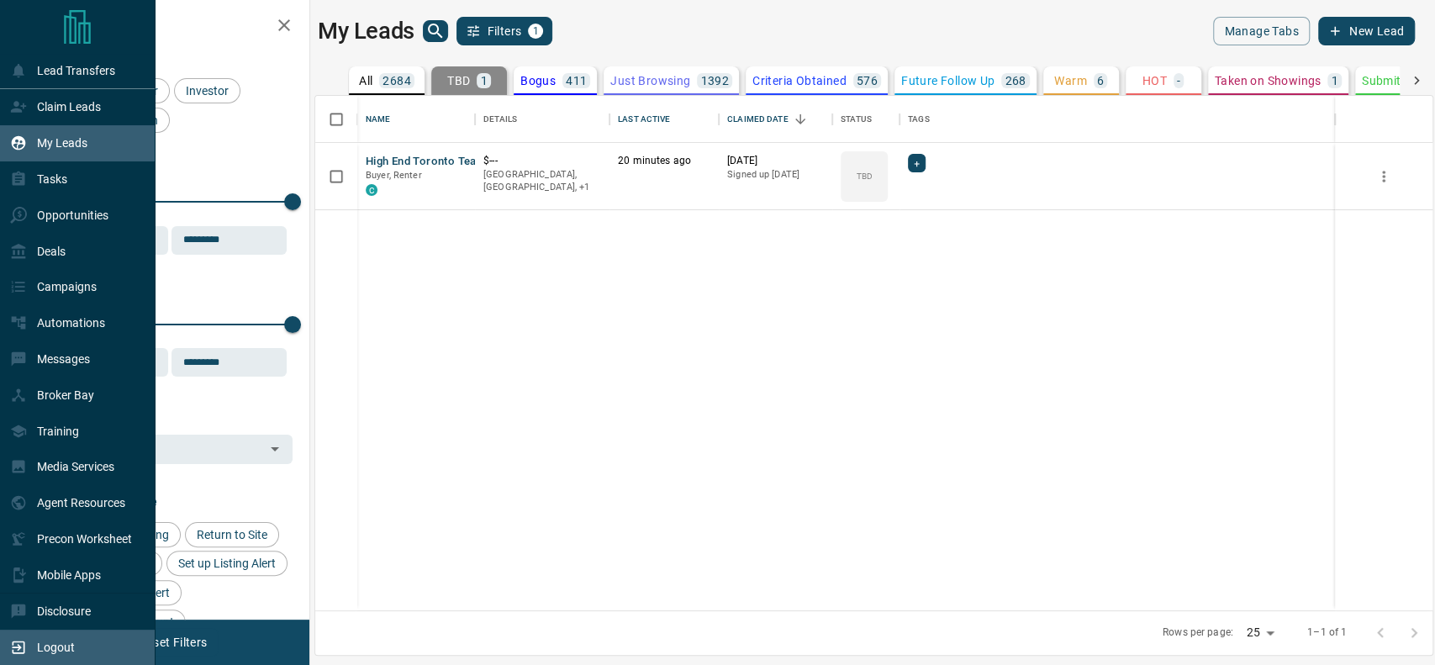
click at [45, 642] on p "Logout" at bounding box center [56, 647] width 38 height 13
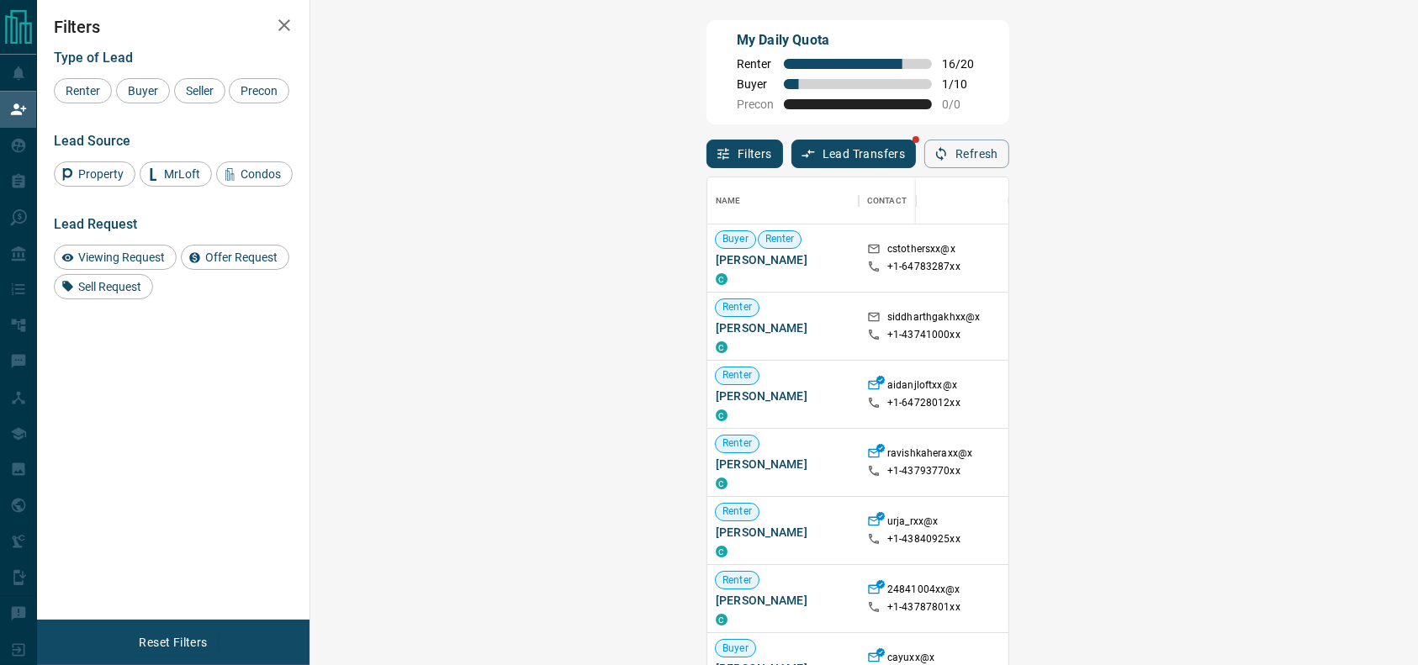
scroll to position [489, 1054]
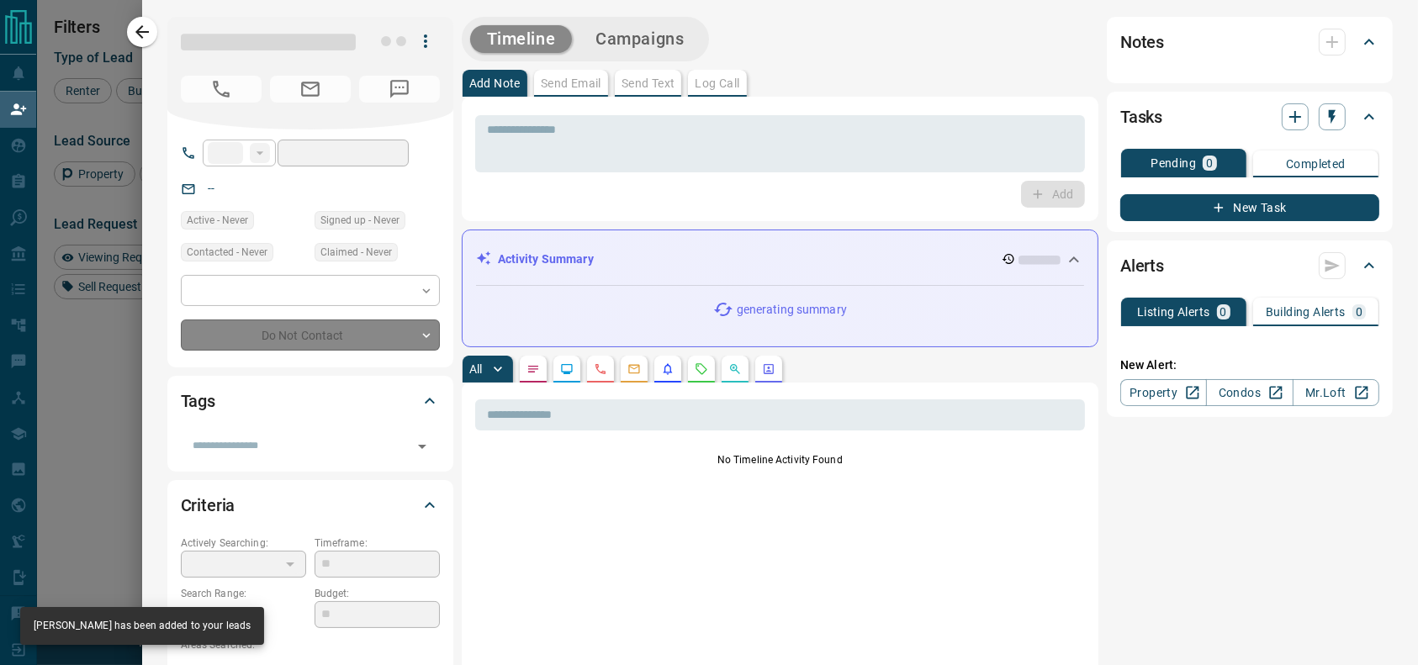
type input "**"
type input "**********"
type input "**"
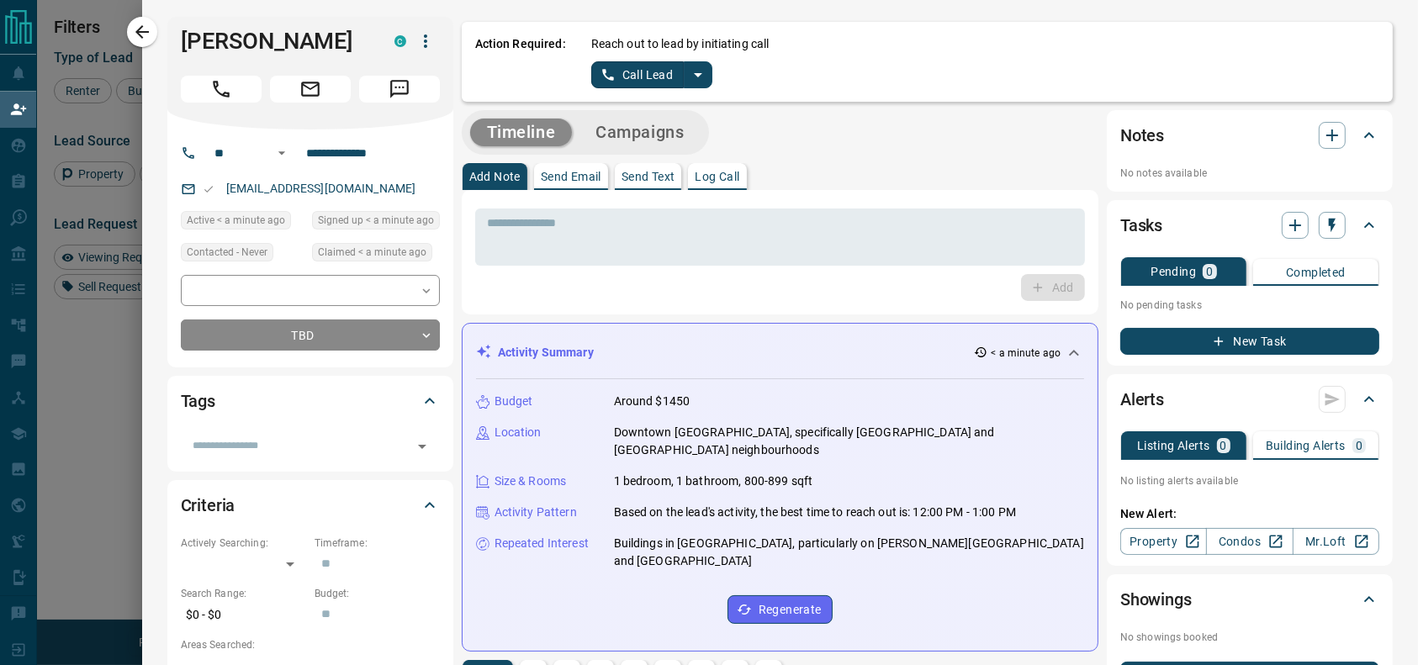
click at [689, 77] on icon "split button" at bounding box center [698, 75] width 20 height 20
click at [650, 135] on li "Log Manual Call" at bounding box center [650, 132] width 103 height 25
click at [626, 67] on button "Log Manual Call" at bounding box center [646, 74] width 111 height 27
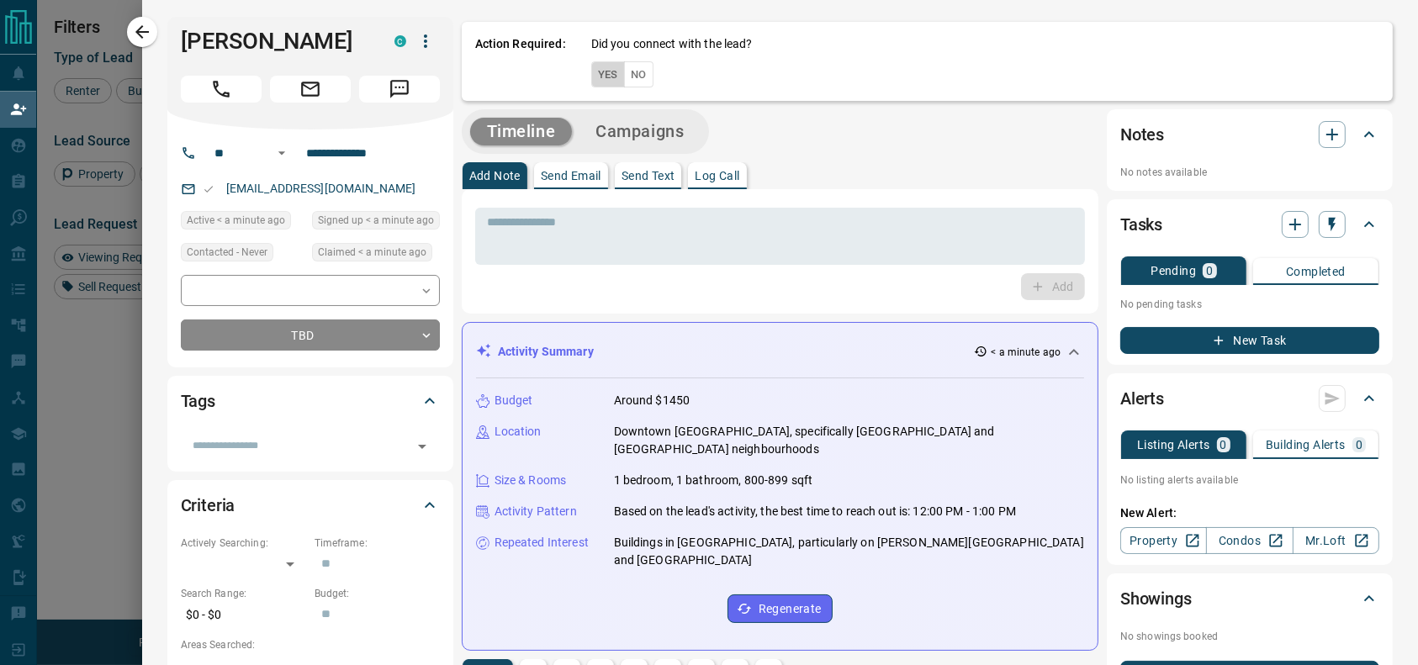
click at [572, 71] on div "Action Required: Did you connect with the lead? Yes No" at bounding box center [927, 61] width 931 height 79
click at [591, 71] on button "Yes" at bounding box center [608, 74] width 34 height 26
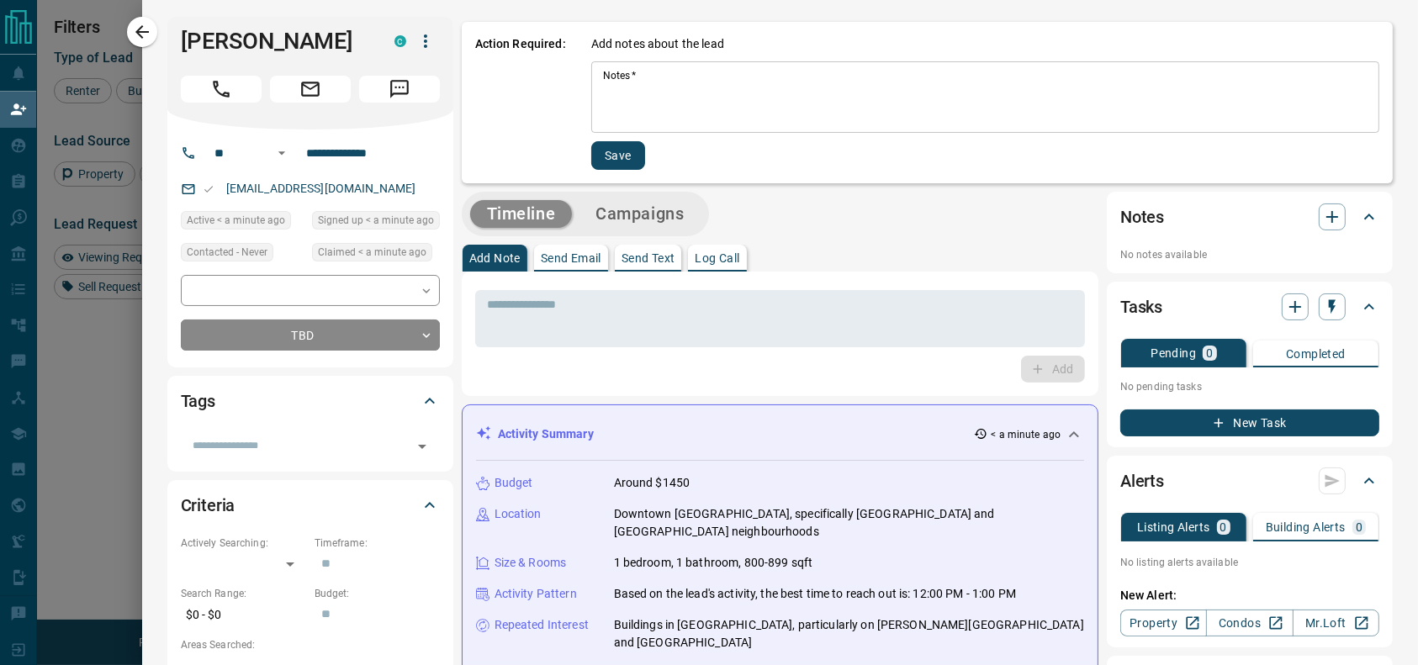
click at [694, 82] on textarea "Notes   *" at bounding box center [985, 97] width 764 height 57
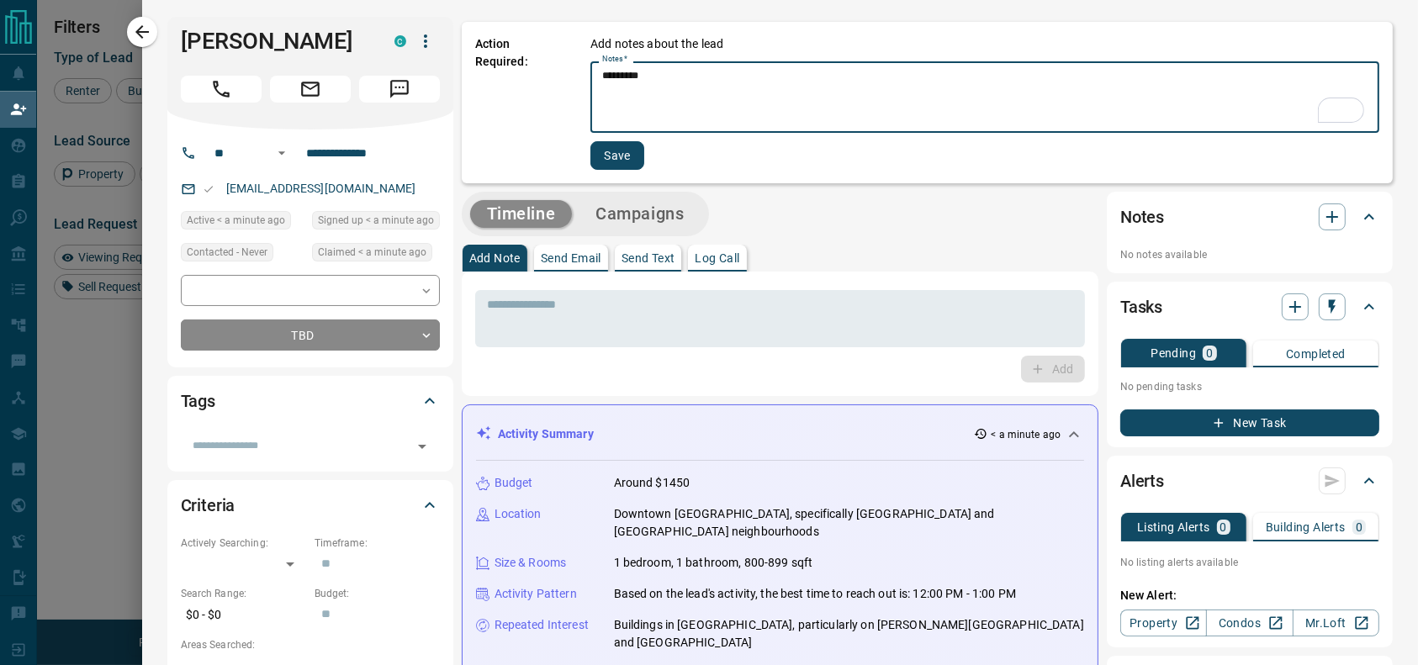
type textarea "*********"
click at [605, 157] on button "Save" at bounding box center [617, 155] width 54 height 29
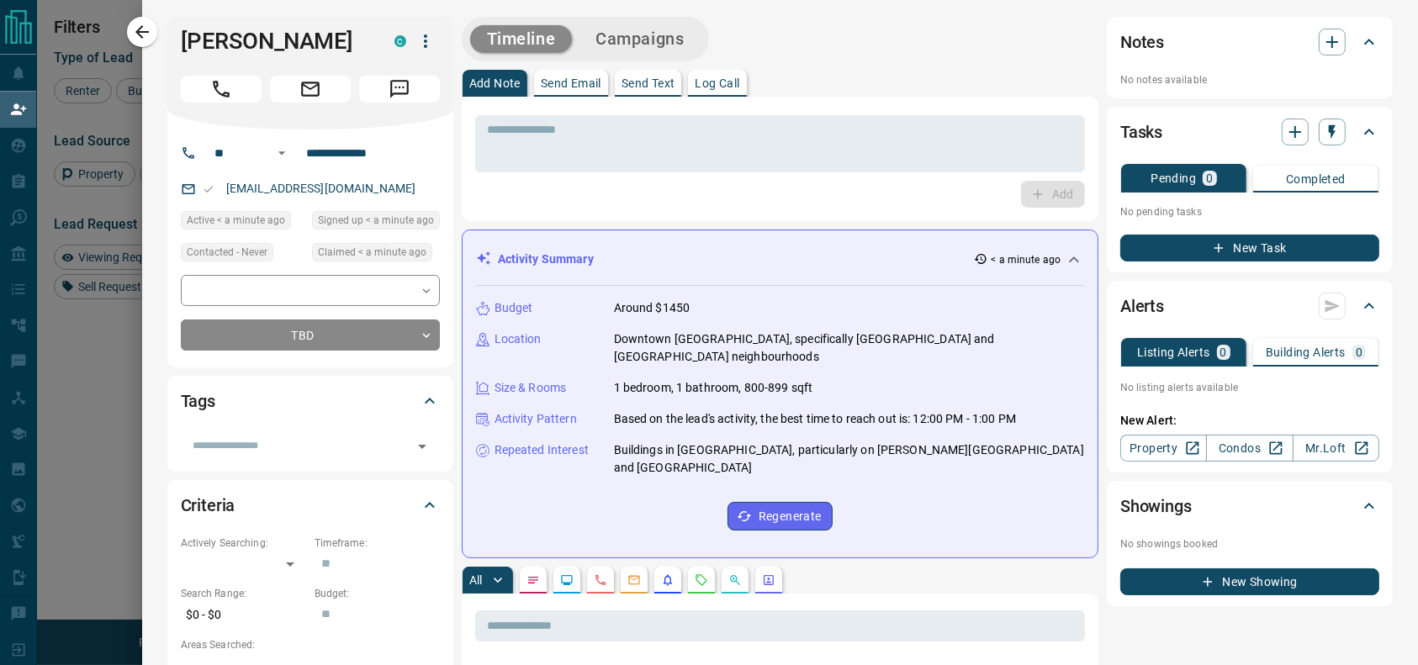
click at [142, 46] on button "button" at bounding box center [142, 32] width 30 height 30
